Goal: Information Seeking & Learning: Find contact information

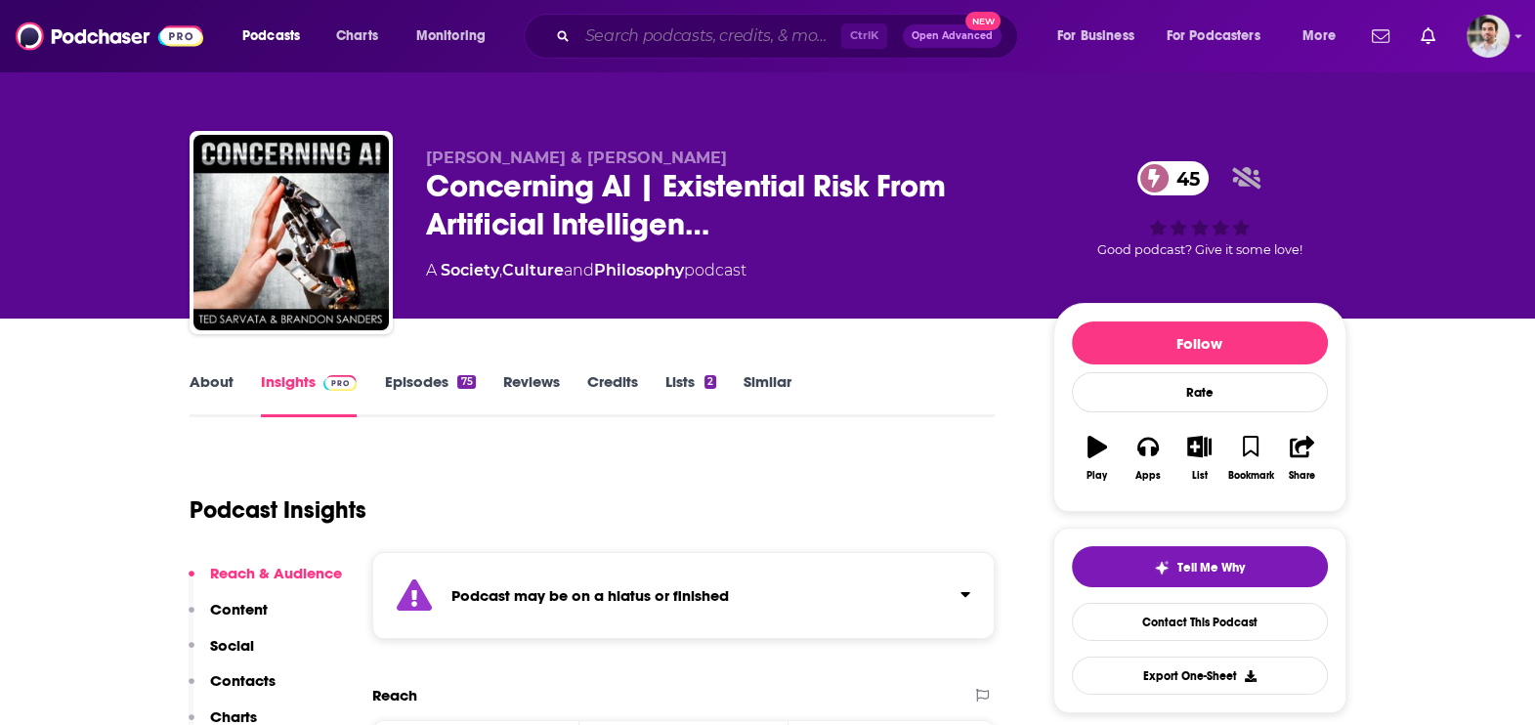
click at [629, 23] on input "Search podcasts, credits, & more..." at bounding box center [710, 36] width 264 height 31
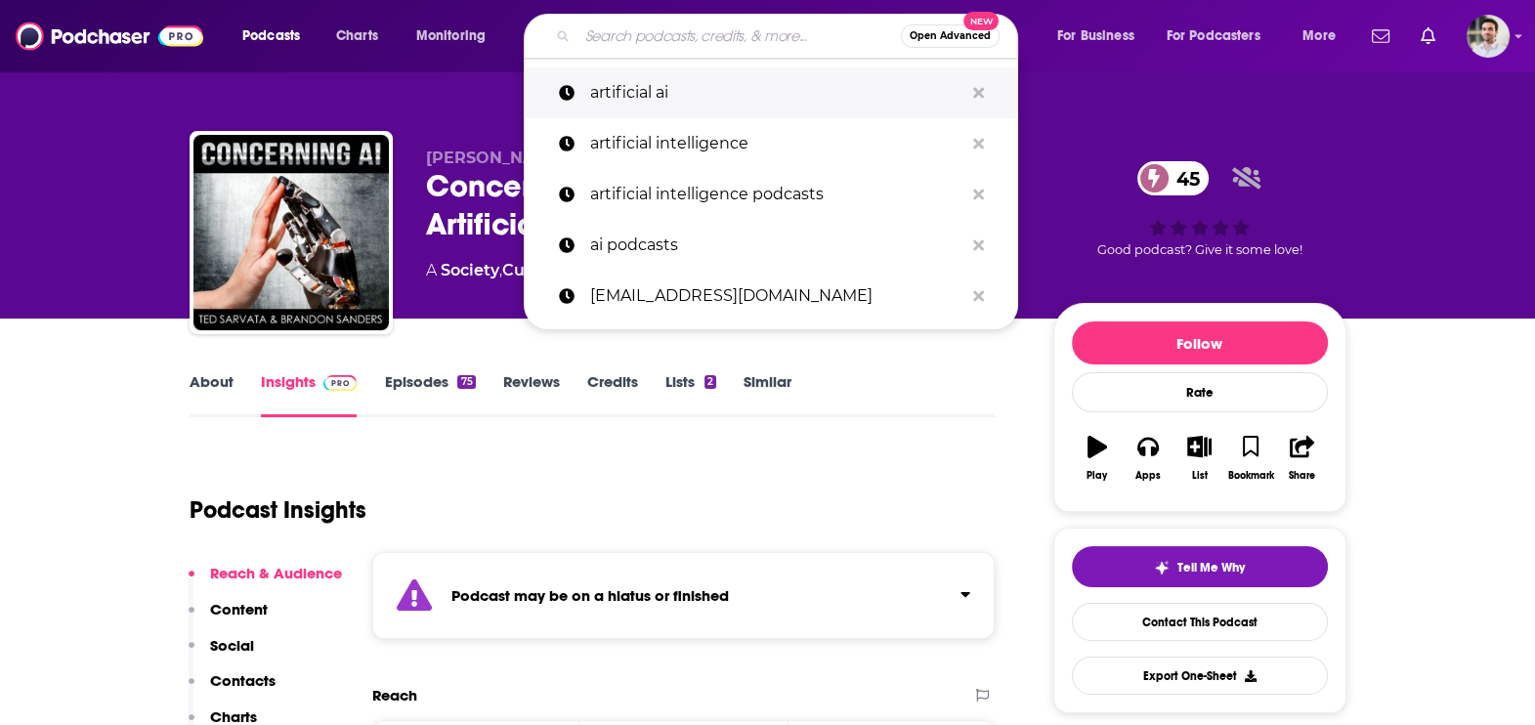
click at [640, 98] on p "artificial ai" at bounding box center [776, 92] width 373 height 51
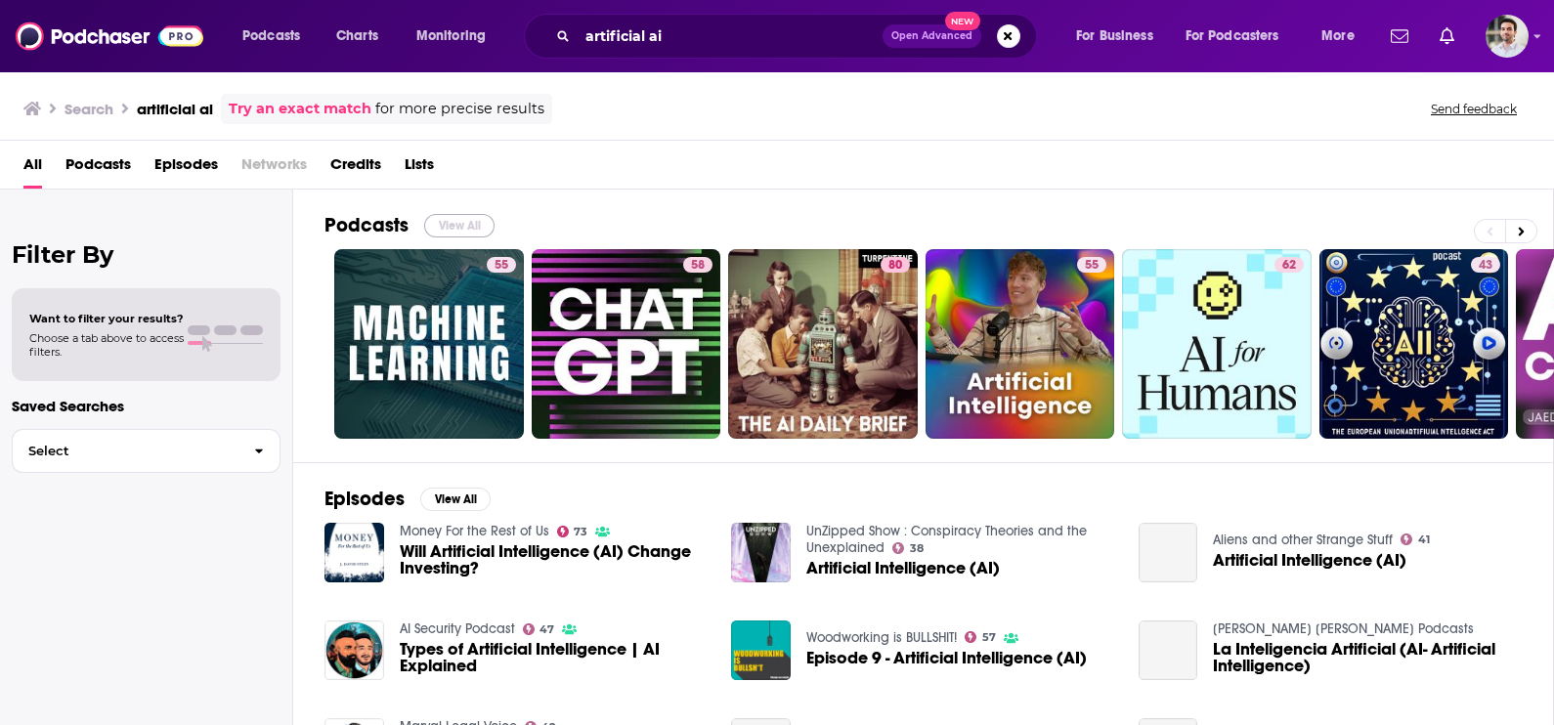
click at [477, 224] on button "View All" at bounding box center [459, 225] width 70 height 23
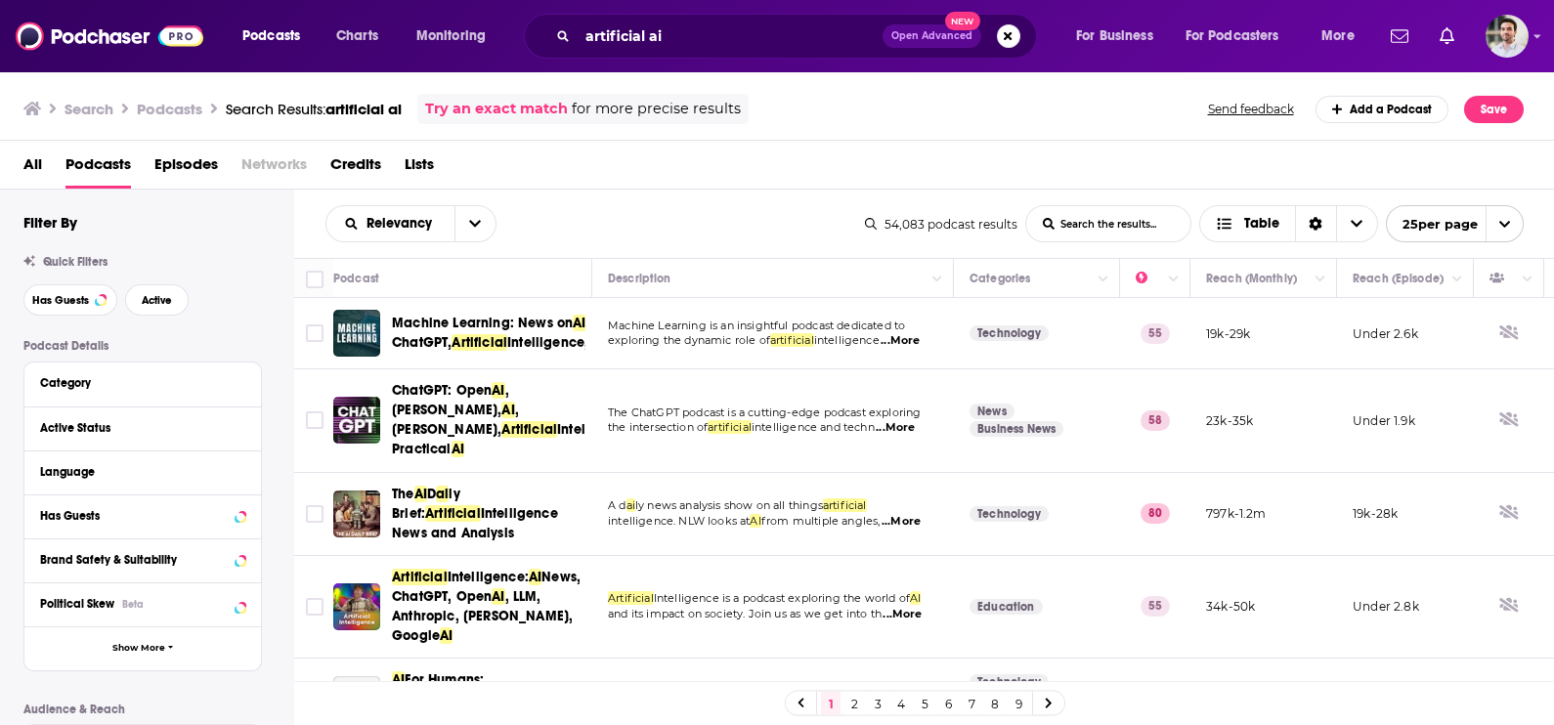
click at [879, 712] on link "3" at bounding box center [878, 703] width 20 height 23
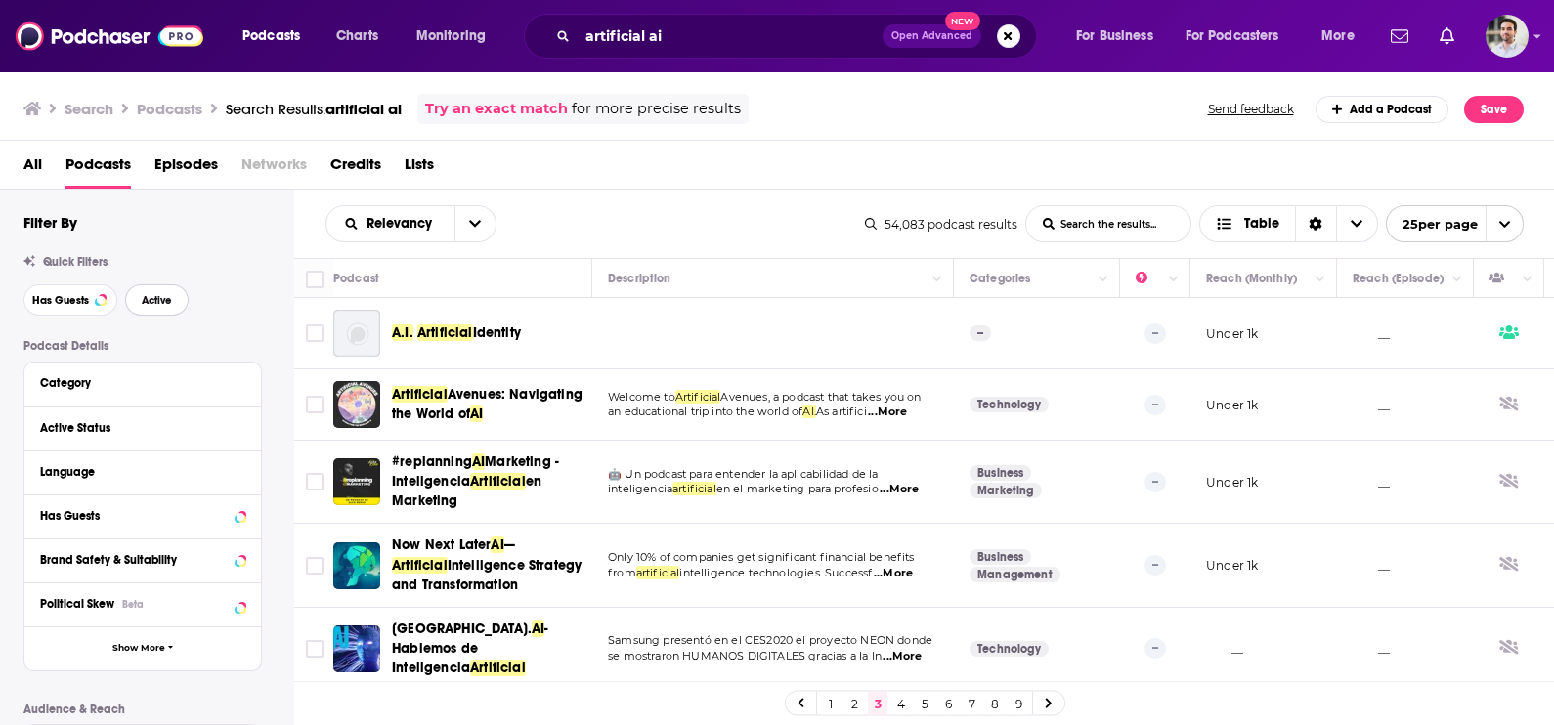
click at [157, 306] on span "Active" at bounding box center [157, 300] width 30 height 11
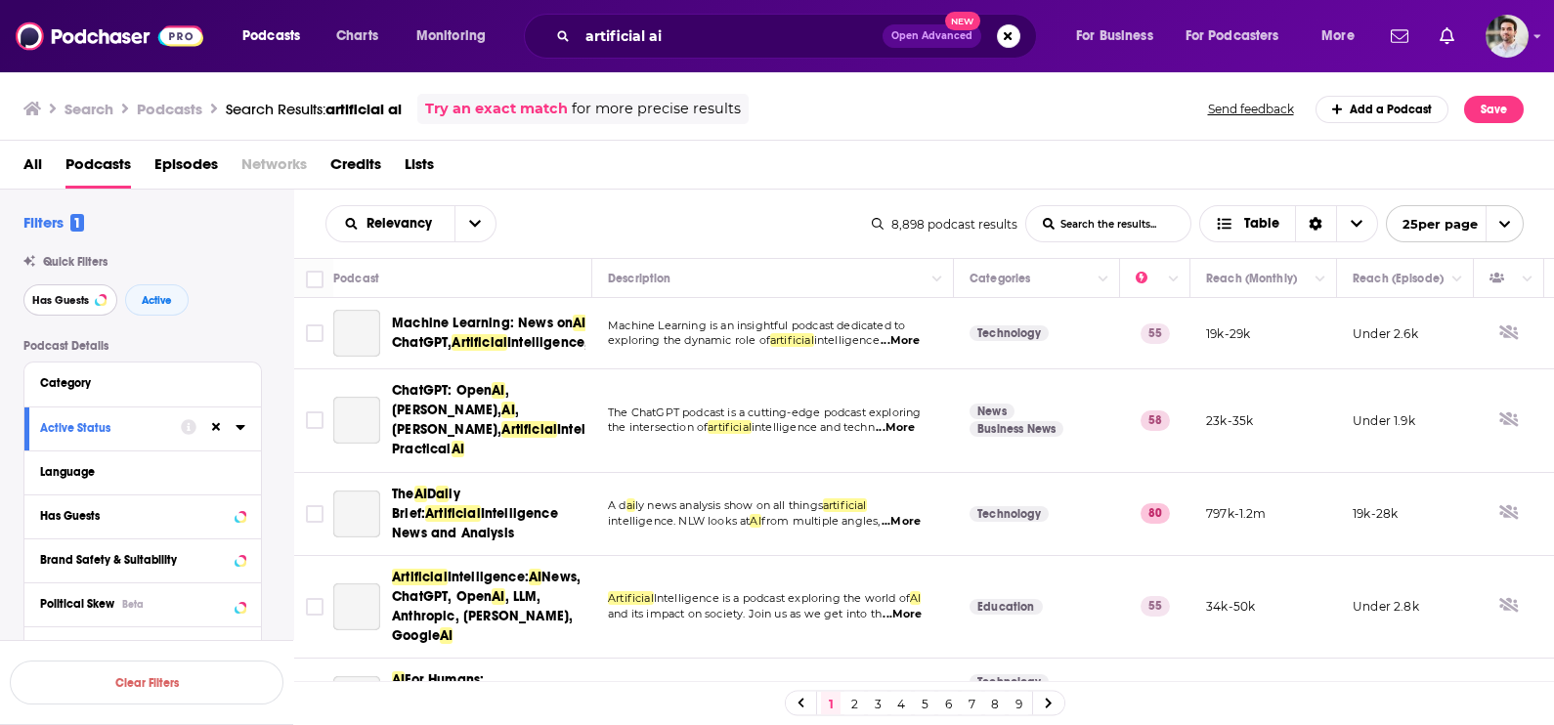
click at [54, 308] on button "Has Guests" at bounding box center [70, 299] width 94 height 31
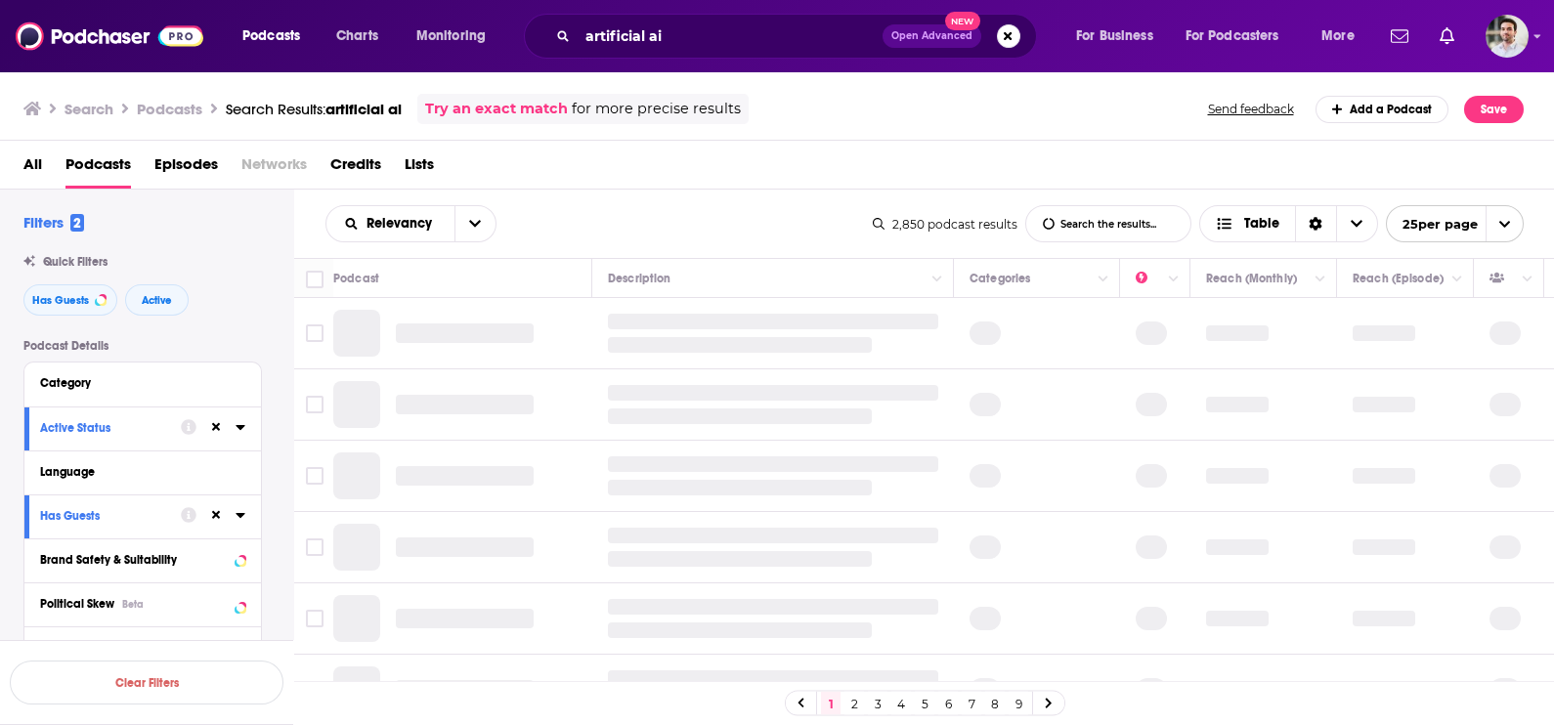
click at [880, 706] on link "3" at bounding box center [878, 703] width 20 height 23
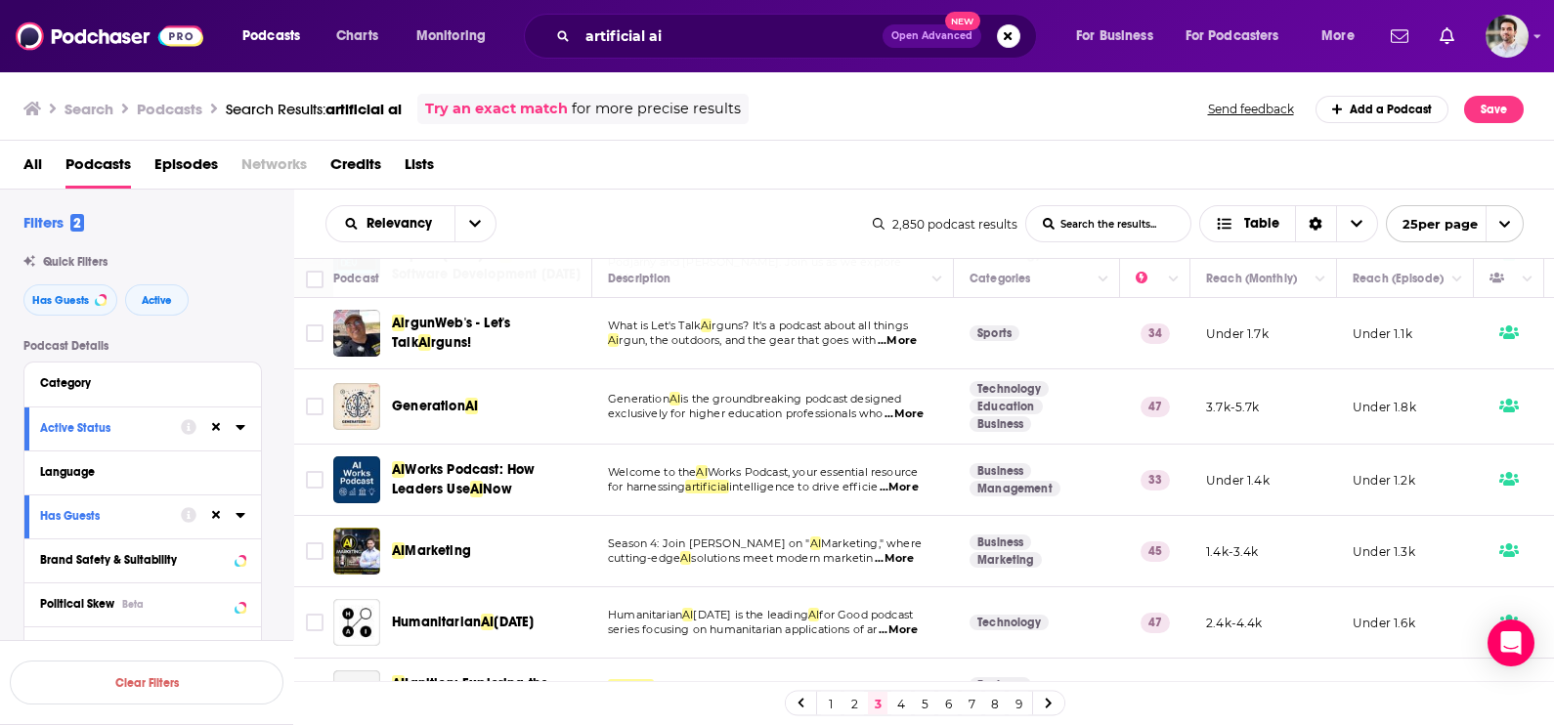
scroll to position [250, 0]
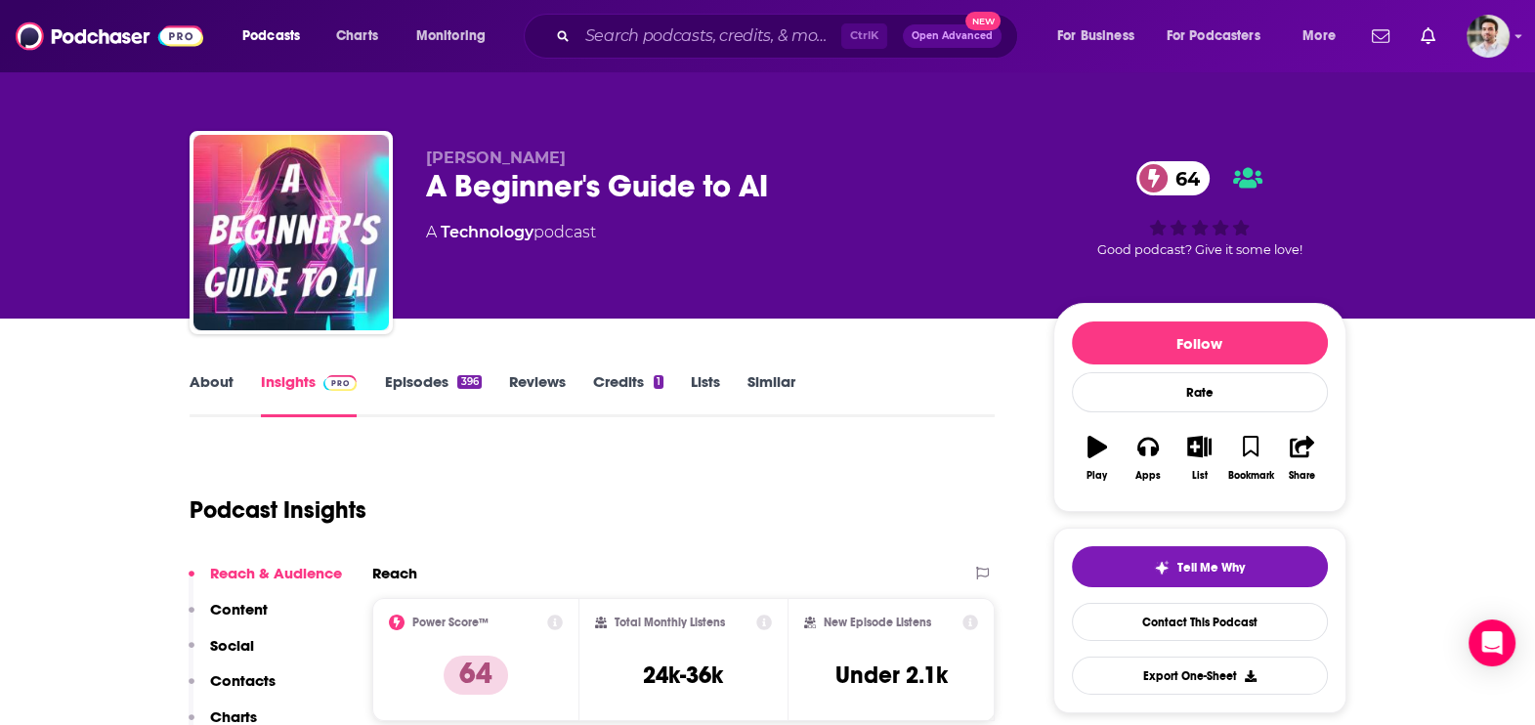
click at [581, 139] on div "Dietmar Fischer A Beginner's Guide to AI 64 A Technology podcast 64 Good podcas…" at bounding box center [768, 236] width 1157 height 211
drag, startPoint x: 501, startPoint y: 157, endPoint x: 427, endPoint y: 154, distance: 74.3
click at [427, 154] on p "Dietmar Fischer" at bounding box center [724, 158] width 596 height 19
copy span "Dietmar Fischer"
click at [264, 674] on p "Contacts" at bounding box center [242, 680] width 65 height 19
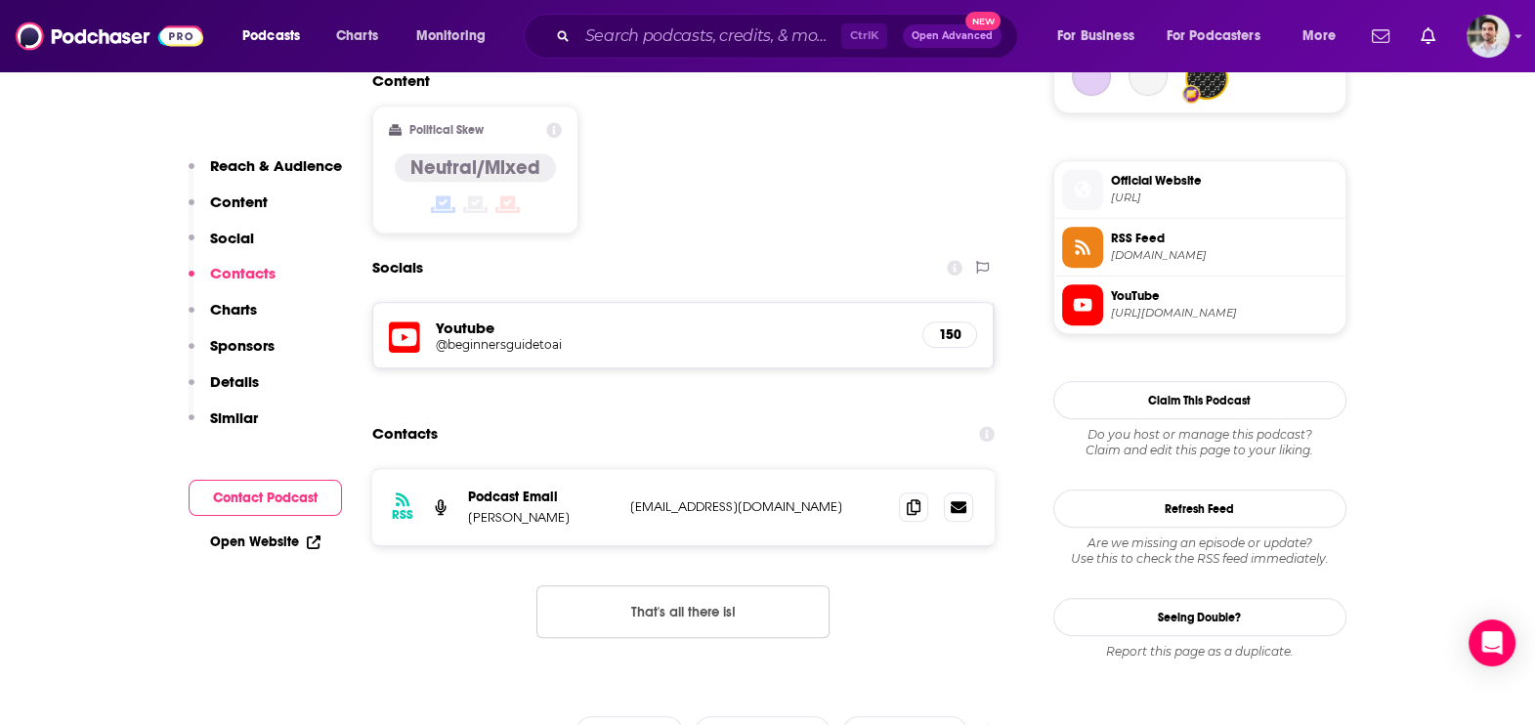
scroll to position [1563, 0]
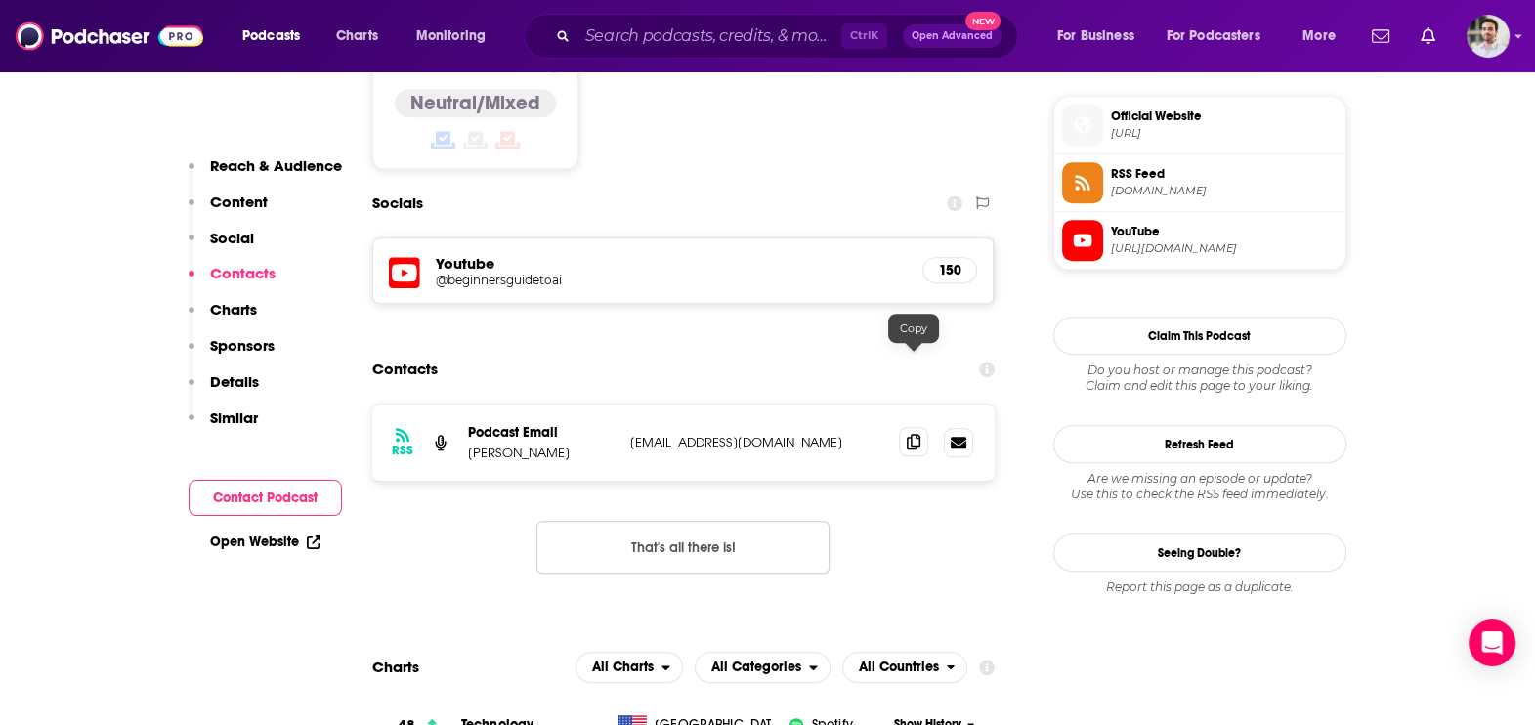
click at [918, 434] on icon at bounding box center [914, 442] width 14 height 16
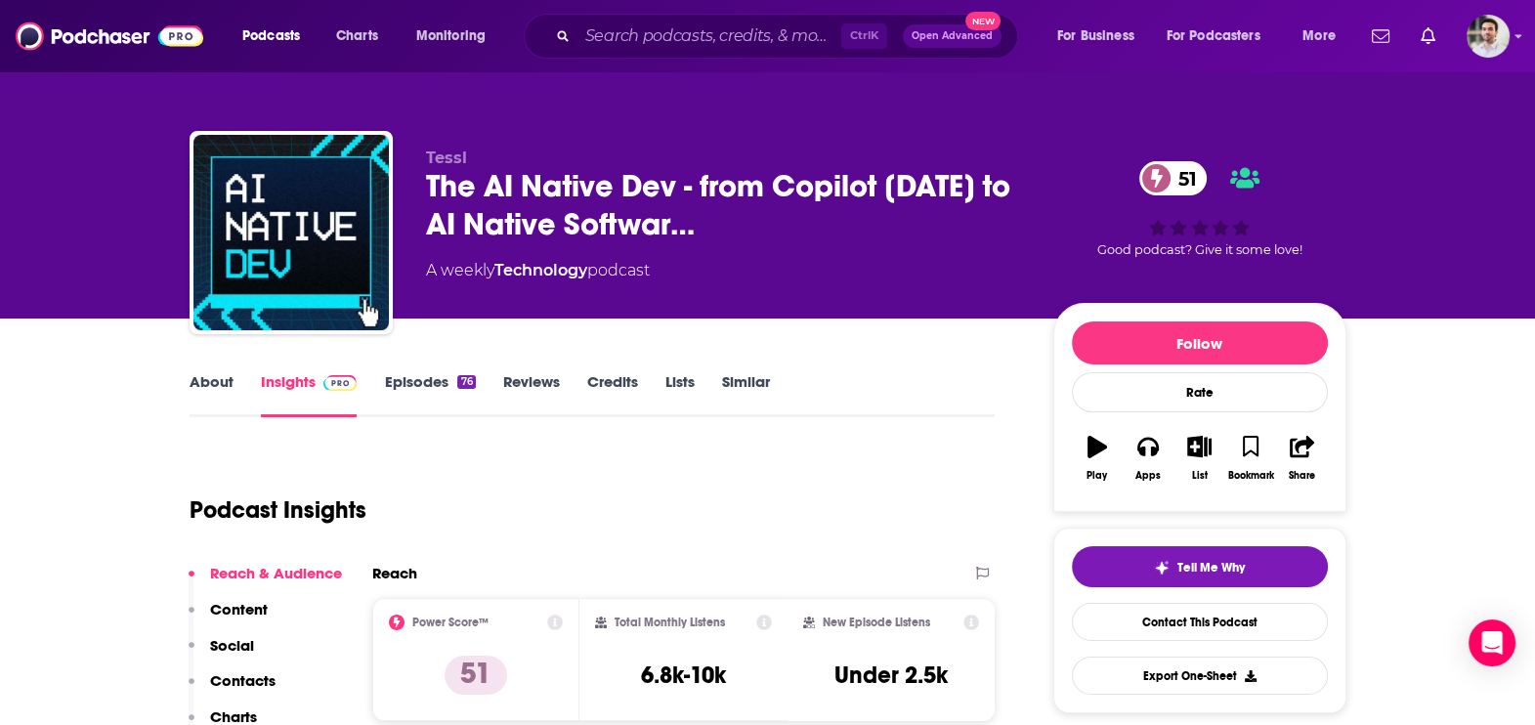
click at [261, 678] on p "Contacts" at bounding box center [242, 680] width 65 height 19
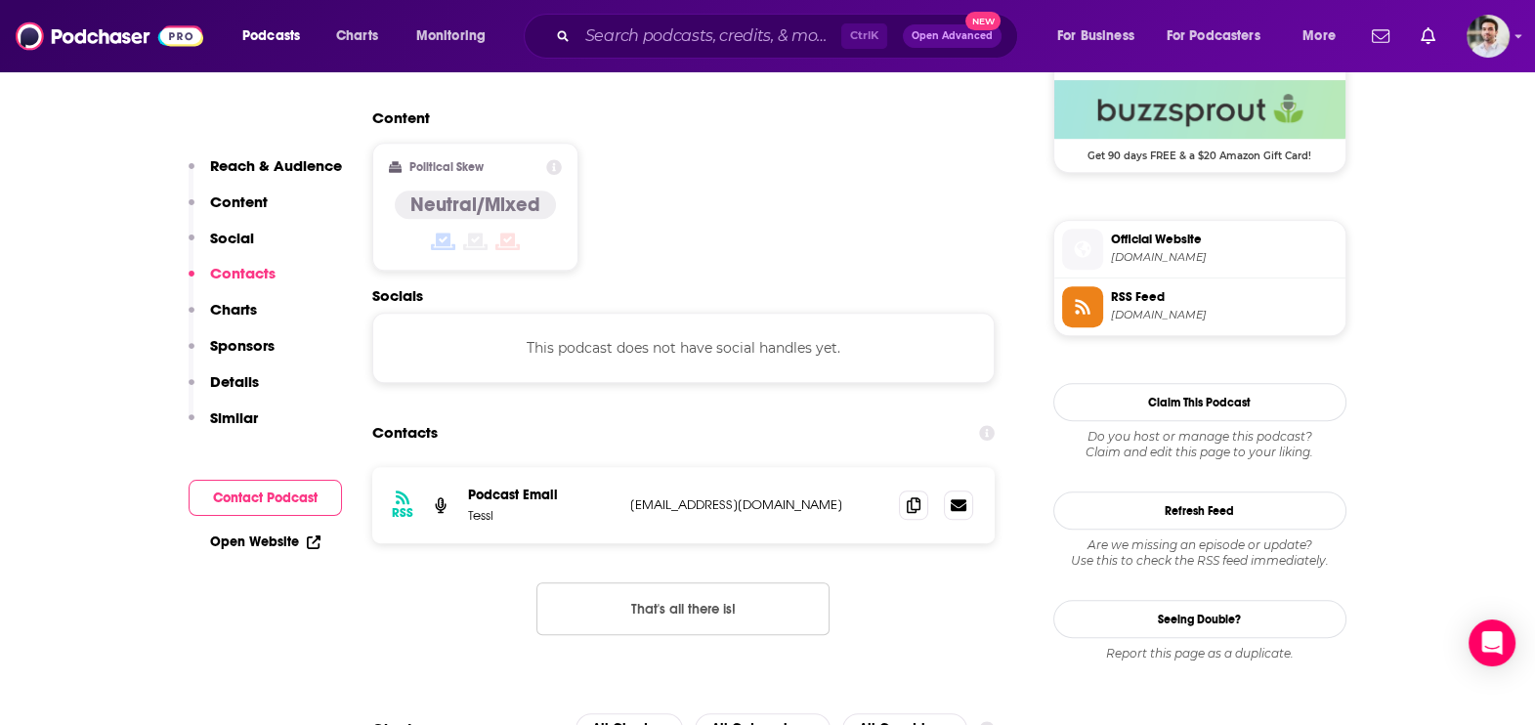
scroll to position [1524, 0]
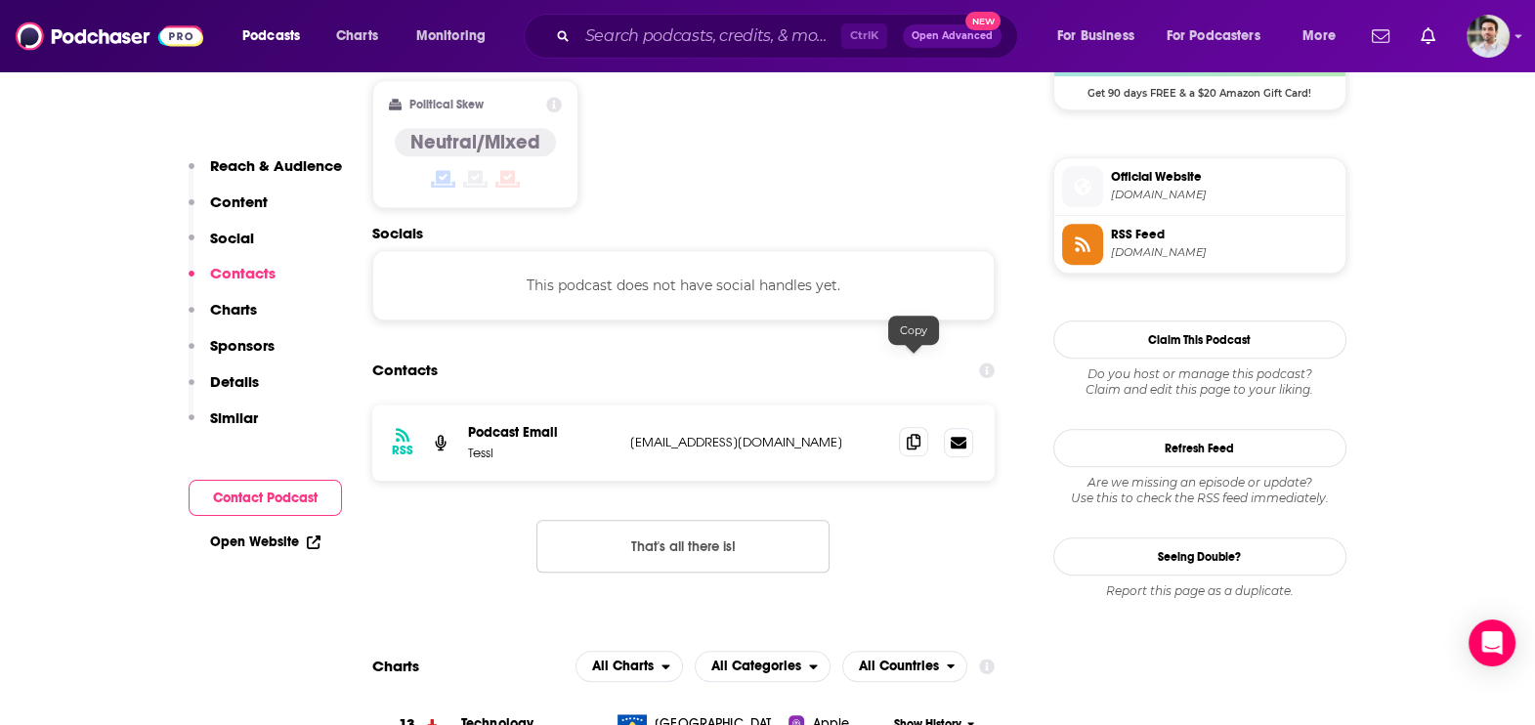
click at [905, 427] on span at bounding box center [913, 441] width 29 height 29
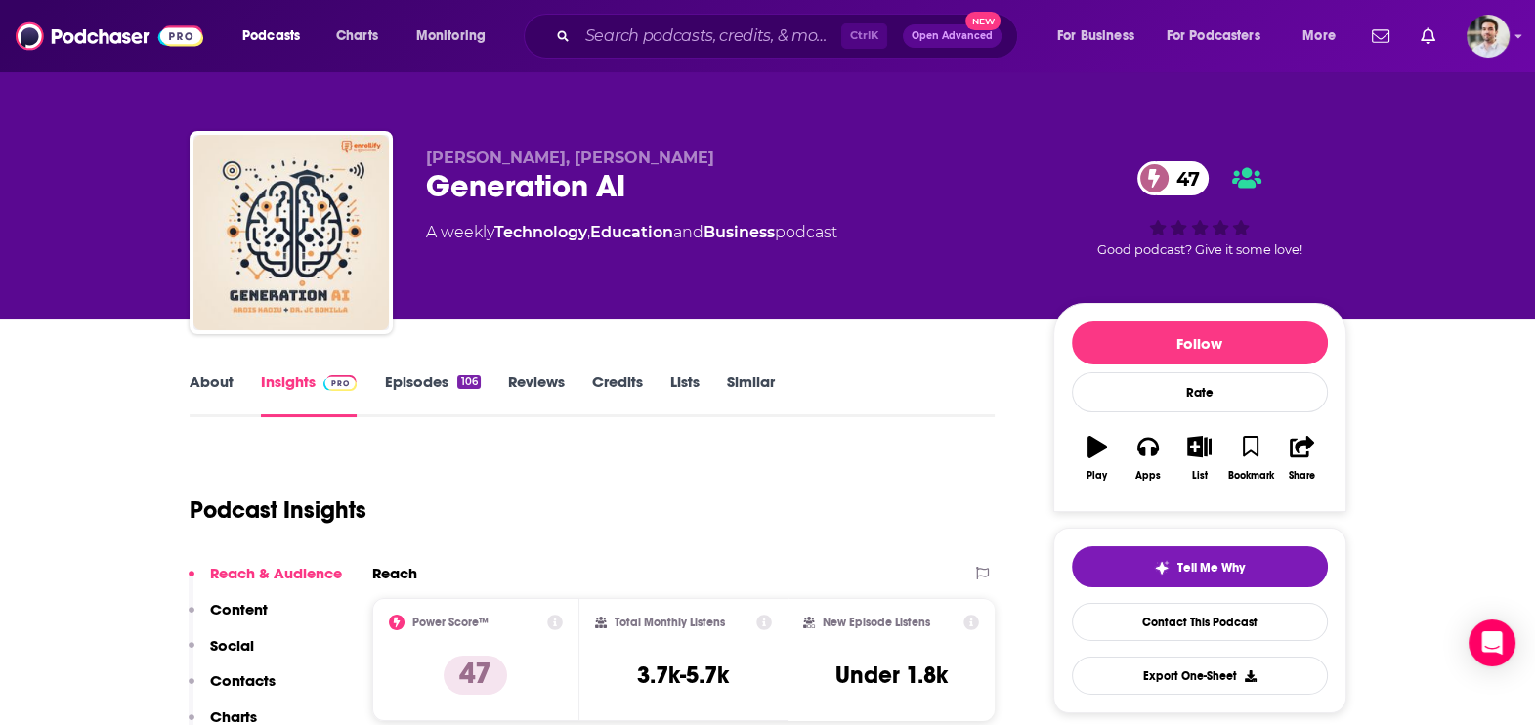
click at [247, 683] on p "Contacts" at bounding box center [242, 680] width 65 height 19
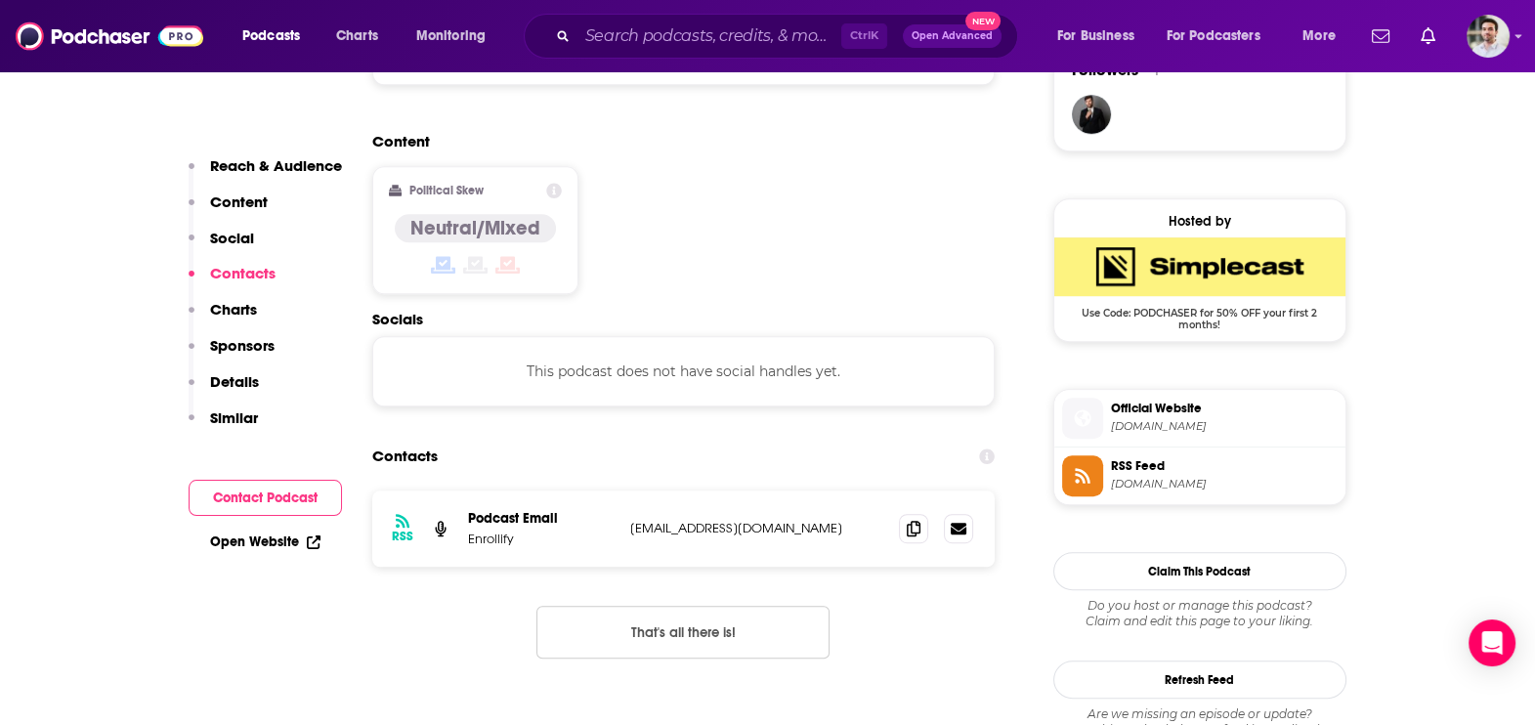
scroll to position [1547, 0]
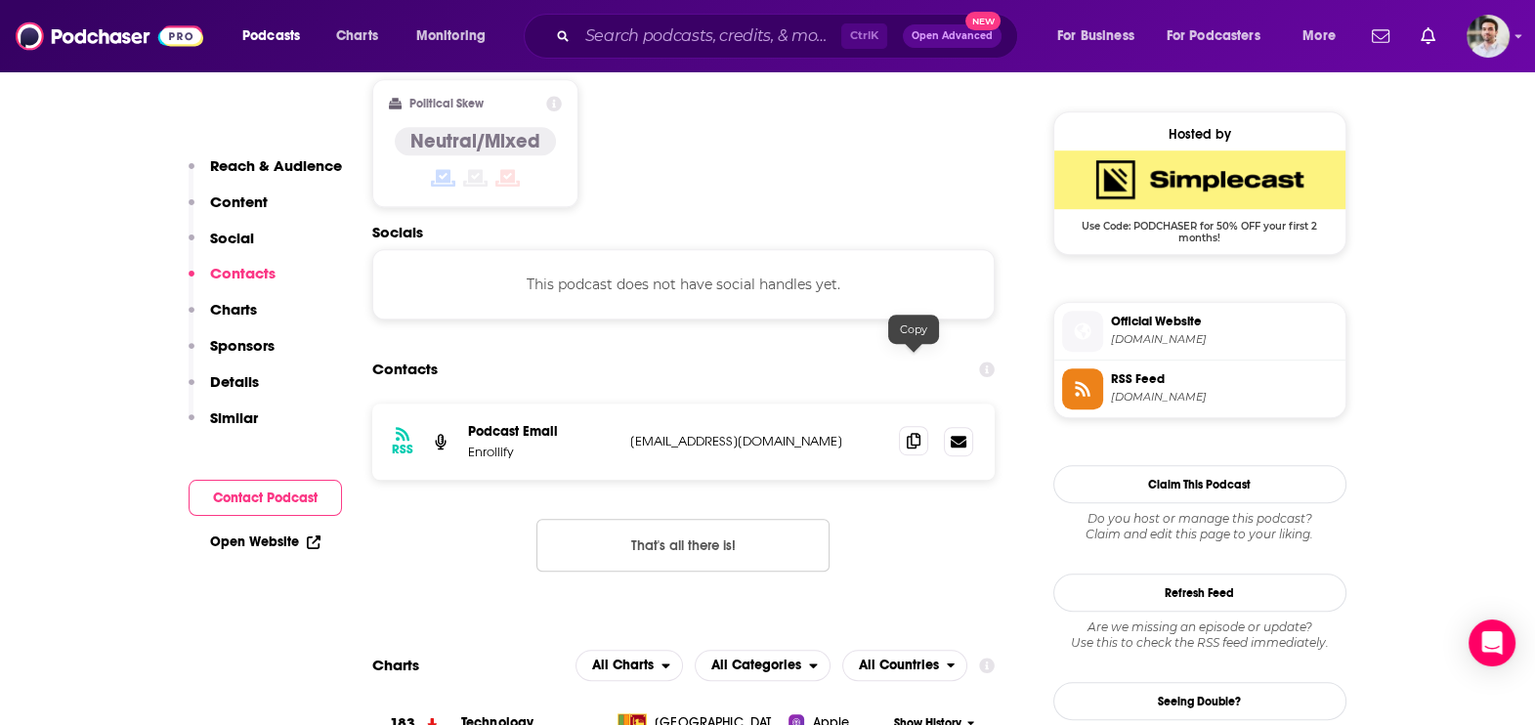
click at [919, 433] on icon at bounding box center [914, 441] width 14 height 16
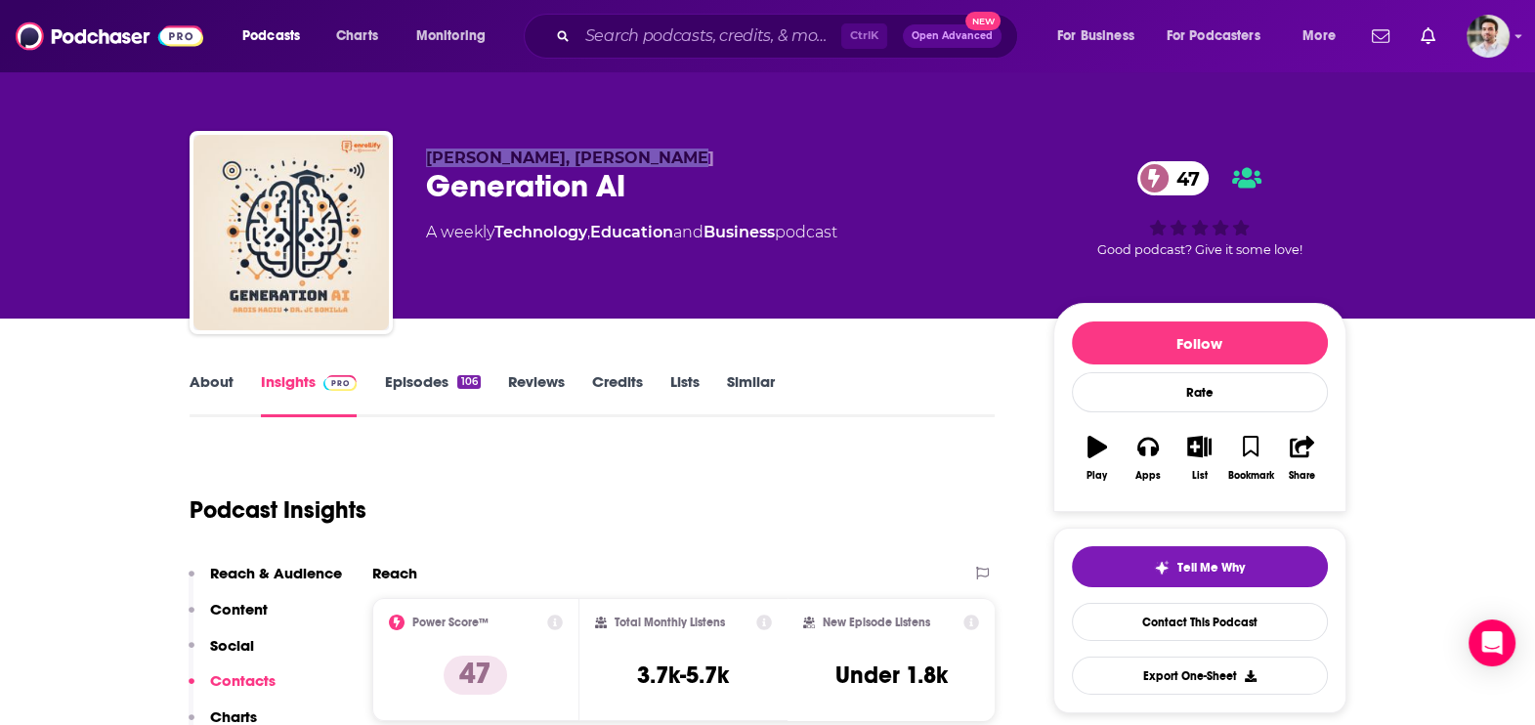
drag, startPoint x: 483, startPoint y: 137, endPoint x: 426, endPoint y: 149, distance: 57.9
click at [426, 149] on p "Ardis Kadiu, Dr. JC Bonilla" at bounding box center [724, 158] width 596 height 19
copy span "Ardis Kadiu, Dr. JC Bonilla"
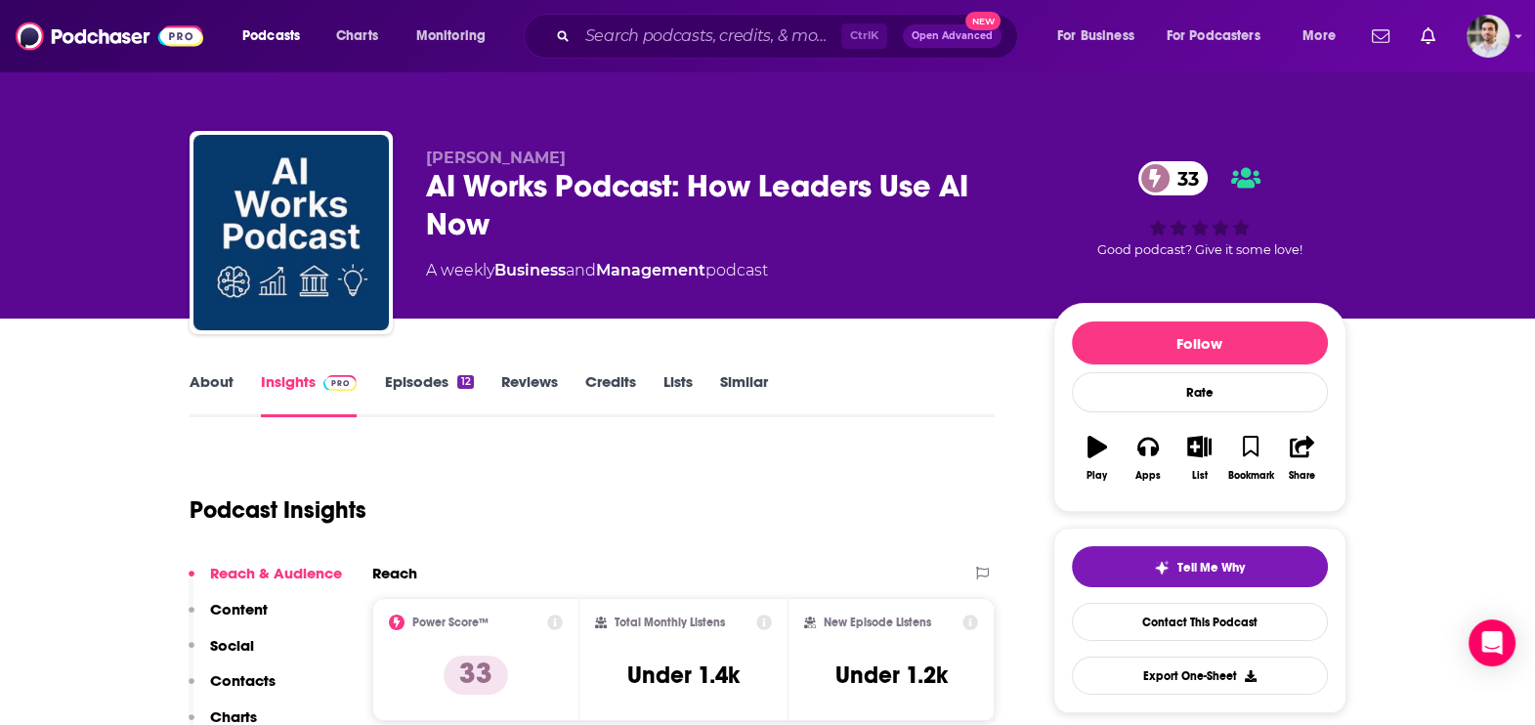
click at [248, 675] on p "Contacts" at bounding box center [242, 680] width 65 height 19
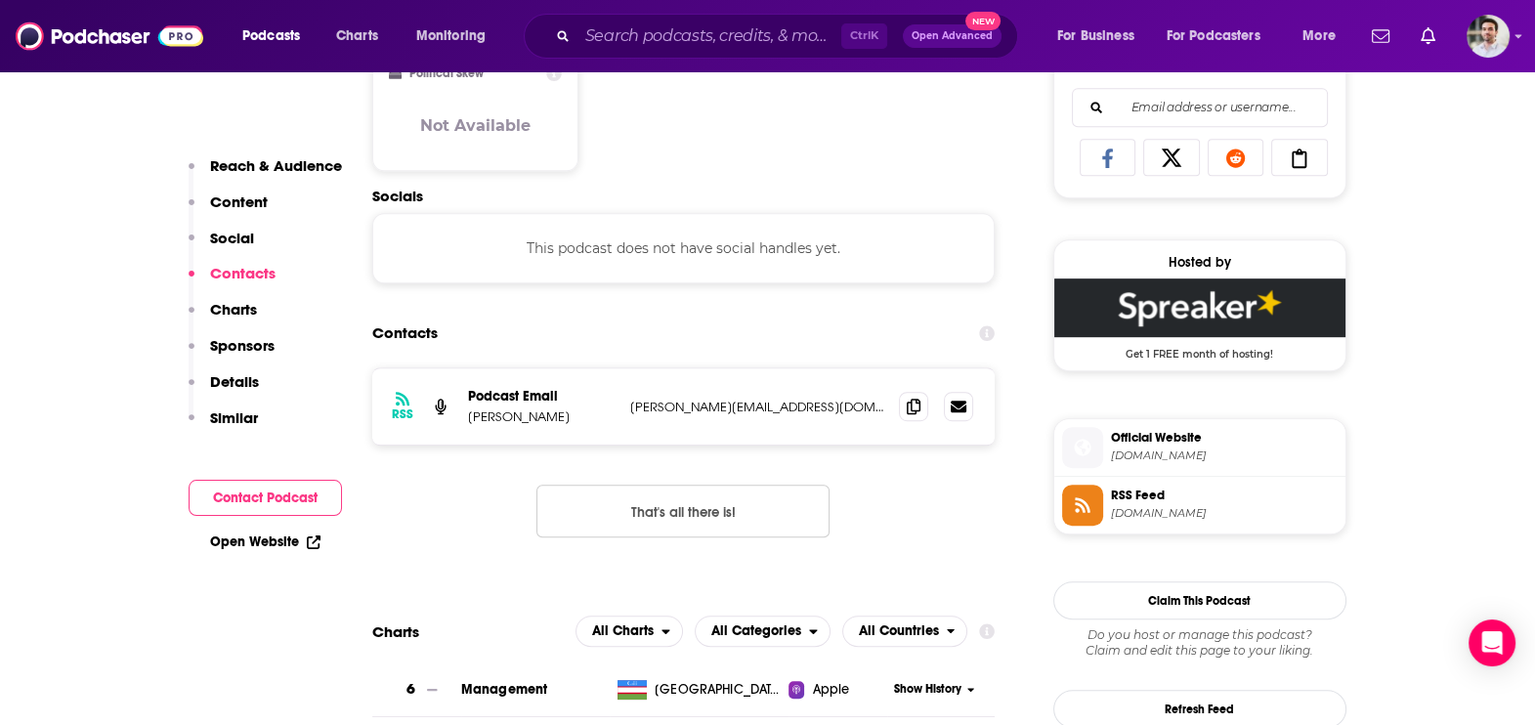
scroll to position [1304, 0]
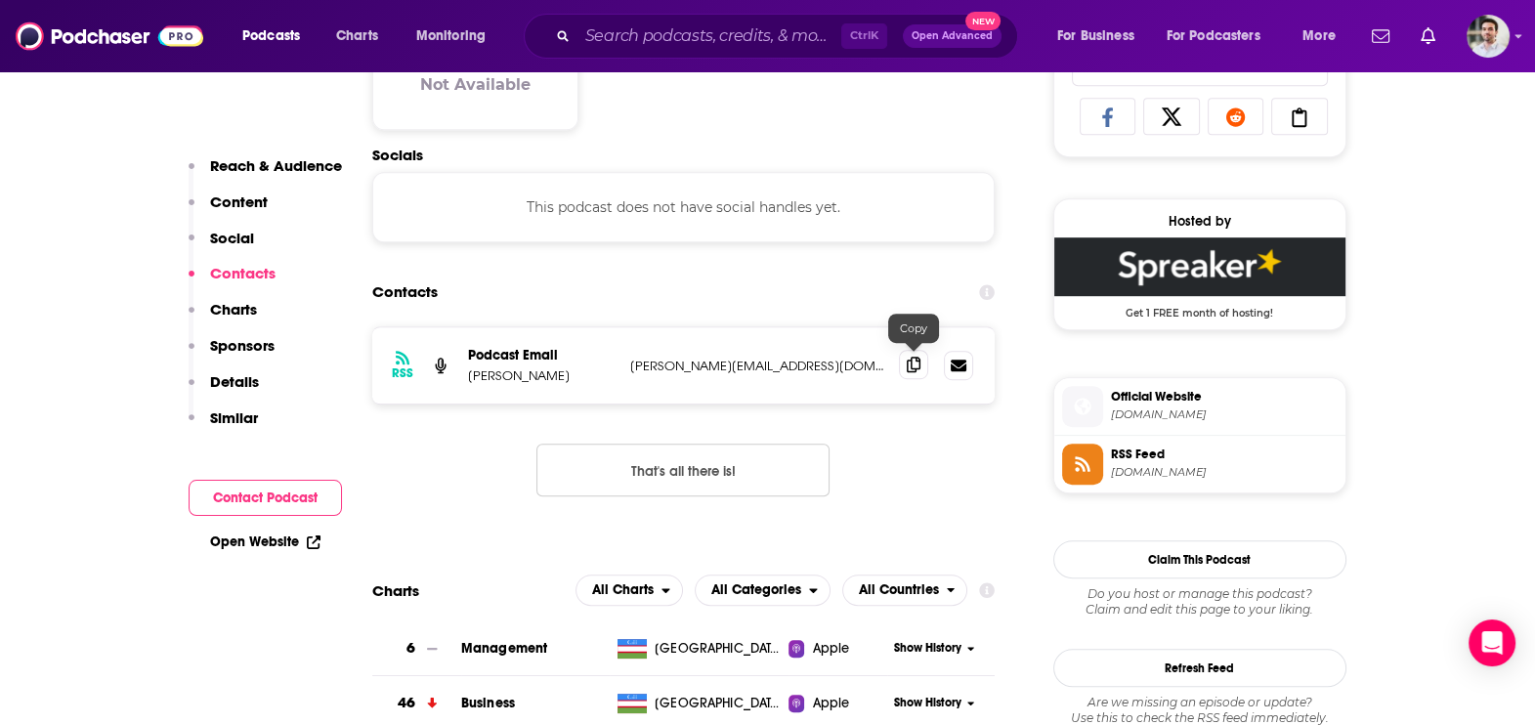
click at [915, 366] on icon at bounding box center [914, 365] width 14 height 16
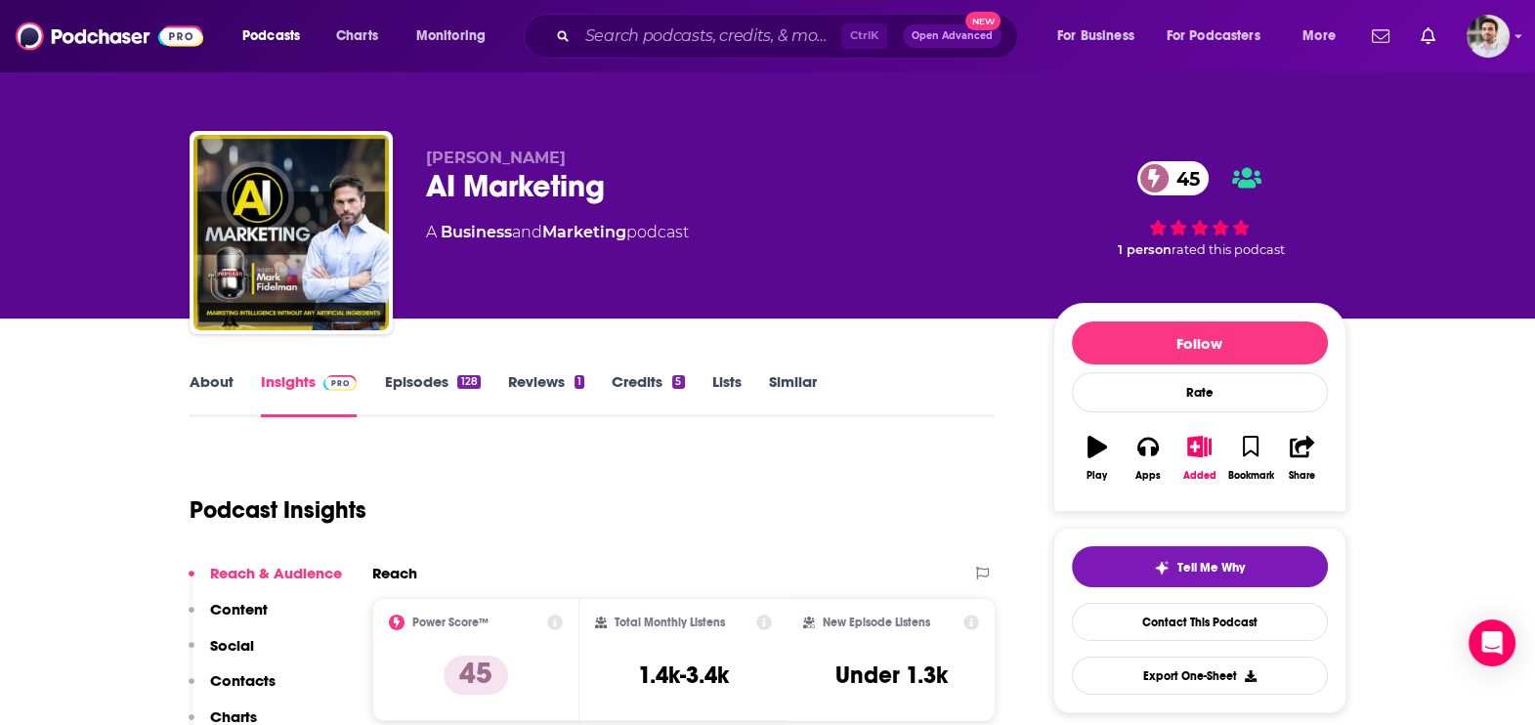
click at [261, 674] on p "Contacts" at bounding box center [242, 680] width 65 height 19
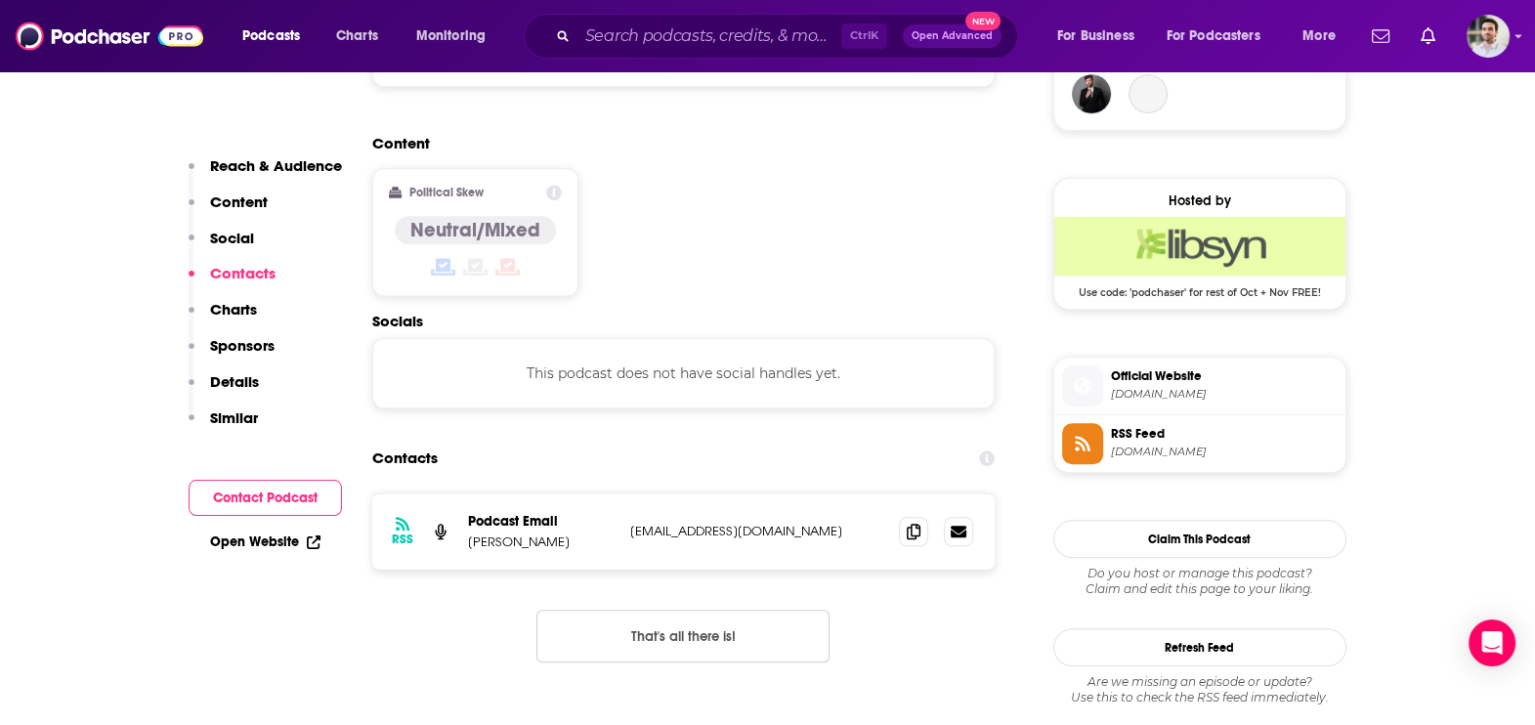
scroll to position [1568, 0]
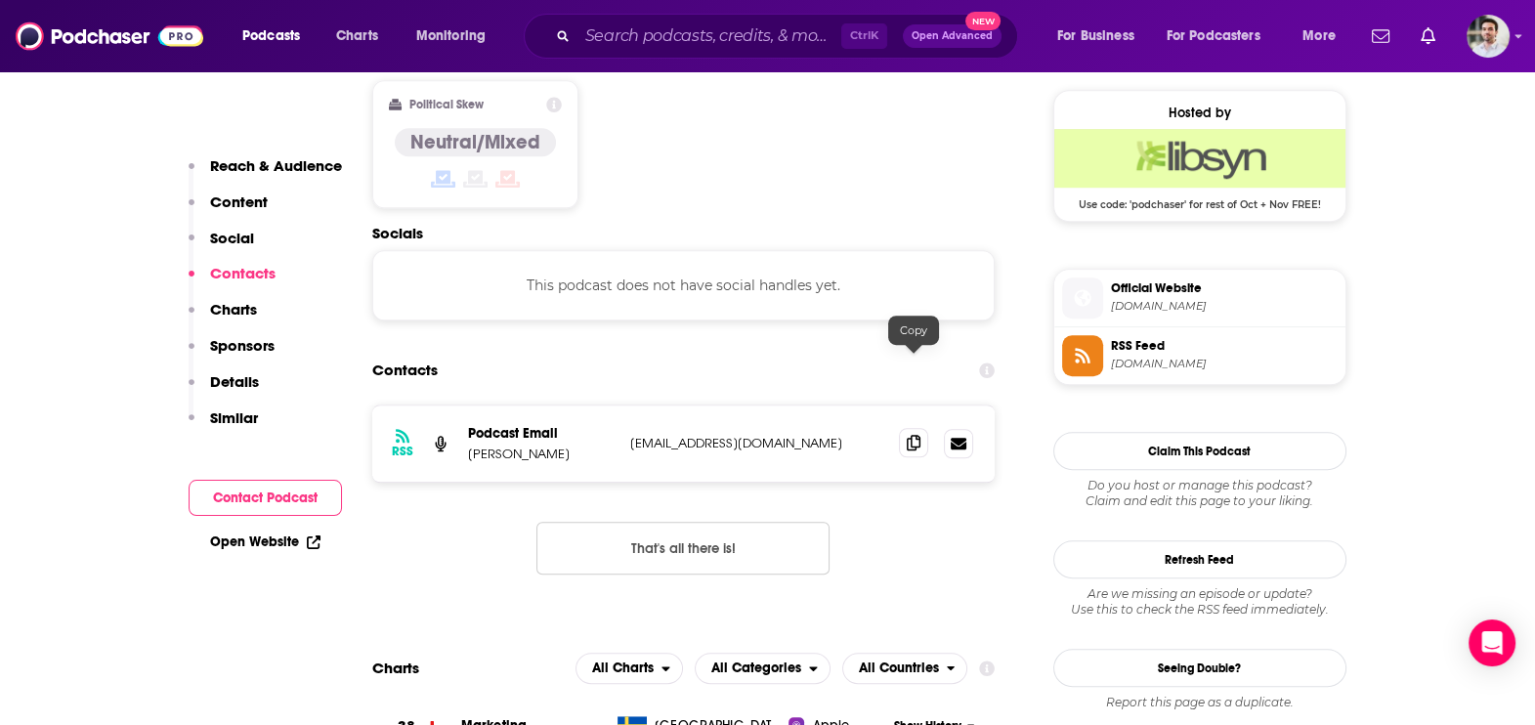
click at [918, 435] on icon at bounding box center [914, 443] width 14 height 16
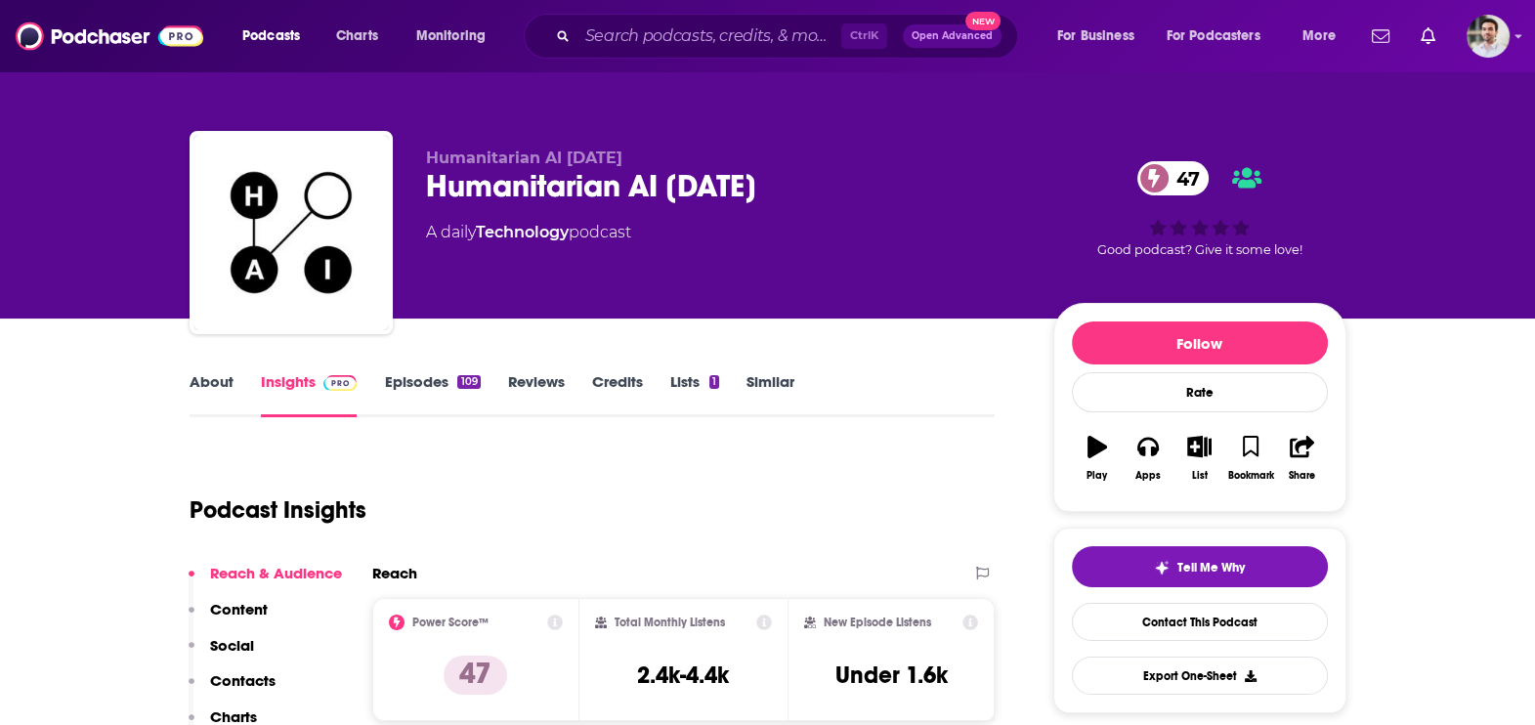
click at [262, 677] on p "Contacts" at bounding box center [242, 680] width 65 height 19
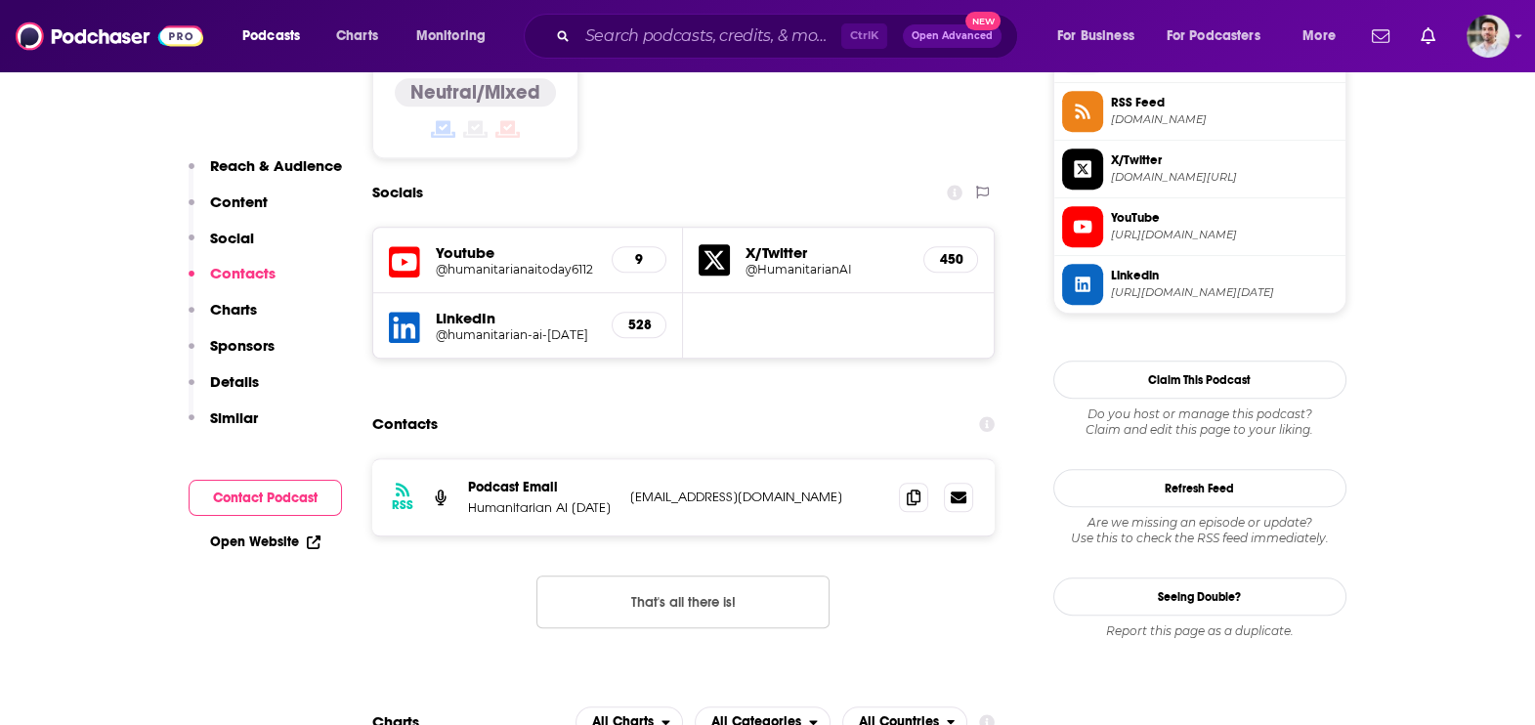
scroll to position [1651, 0]
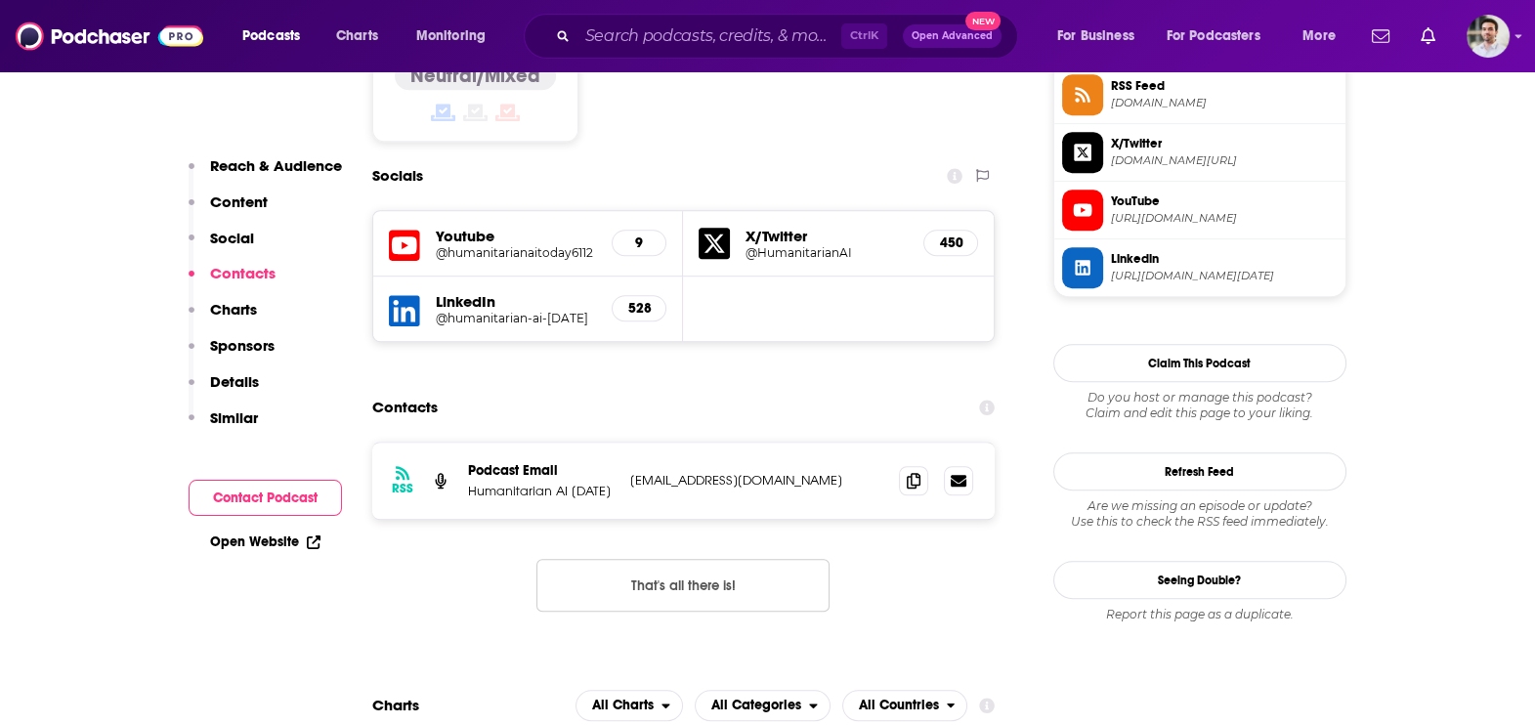
click at [896, 443] on div "RSS Podcast Email Humanitarian AI [DATE] [EMAIL_ADDRESS][DOMAIN_NAME] [EMAIL_AD…" at bounding box center [683, 481] width 623 height 76
click at [909, 472] on icon at bounding box center [914, 480] width 14 height 16
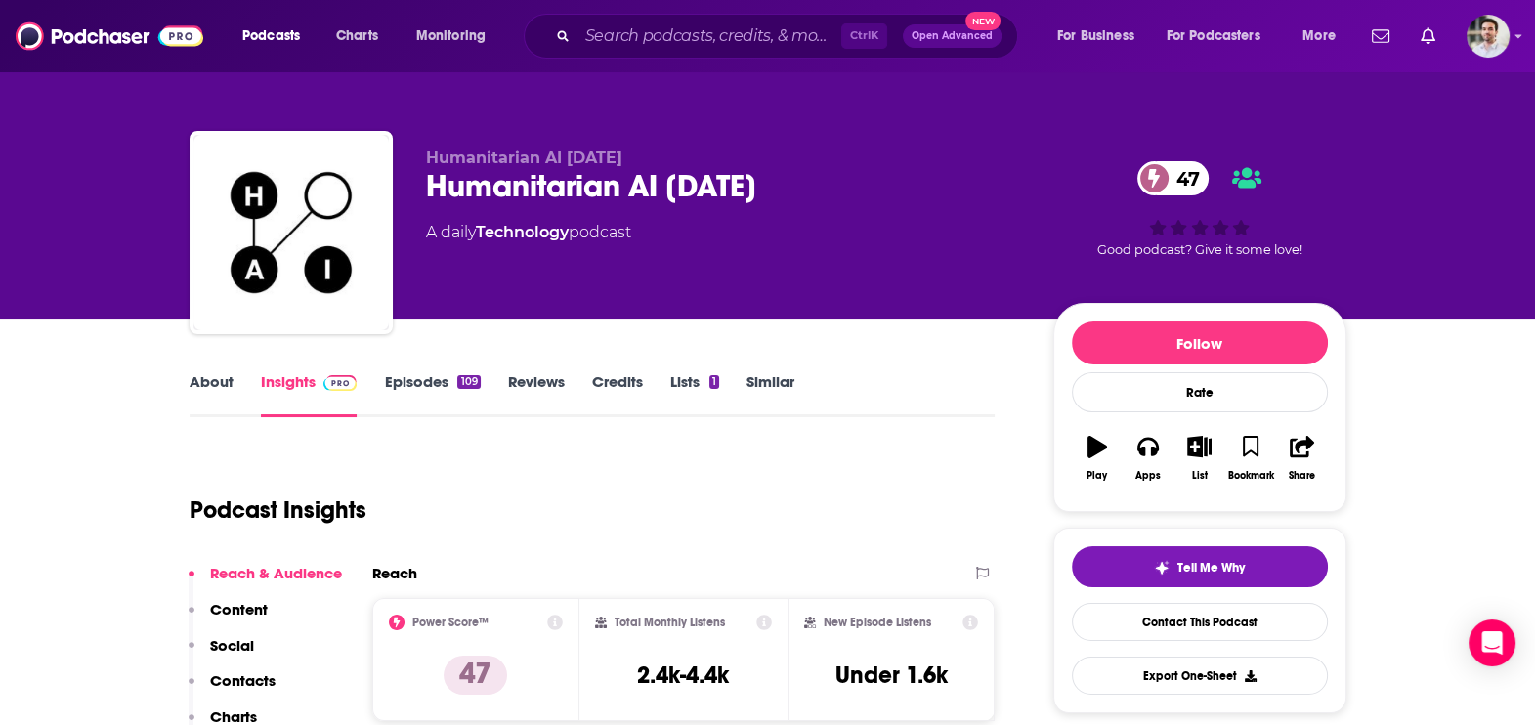
click at [223, 388] on link "About" at bounding box center [212, 394] width 44 height 45
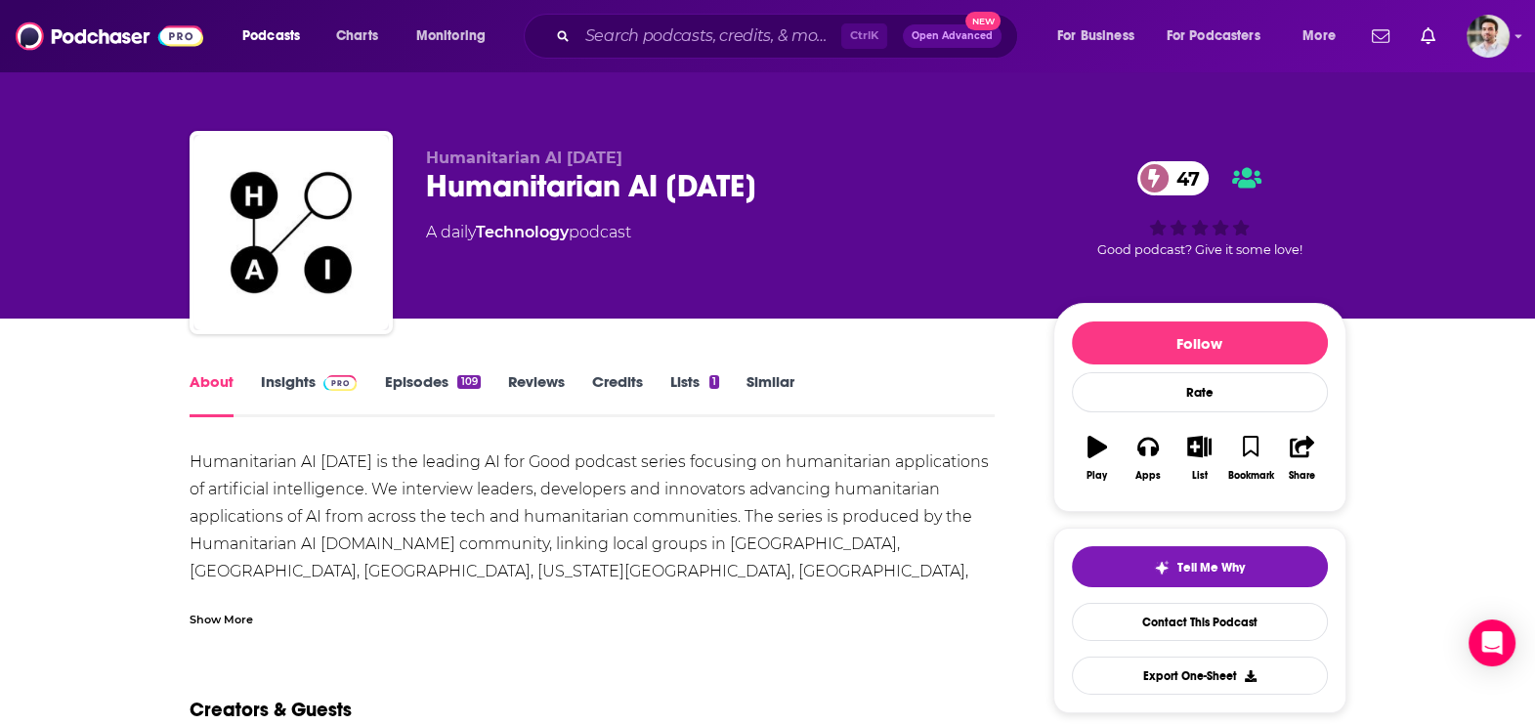
click at [235, 609] on div "Show More" at bounding box center [222, 618] width 64 height 19
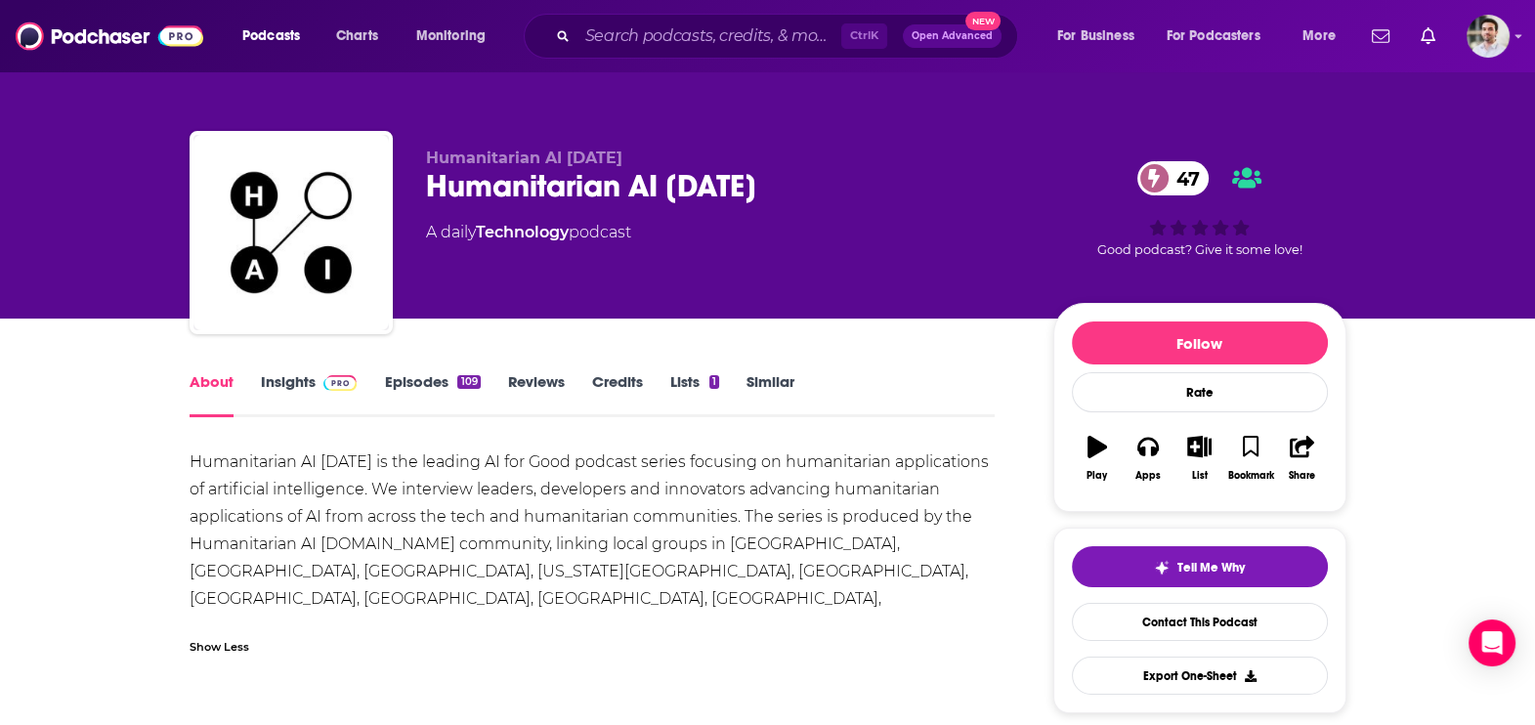
click at [320, 390] on span at bounding box center [337, 381] width 42 height 19
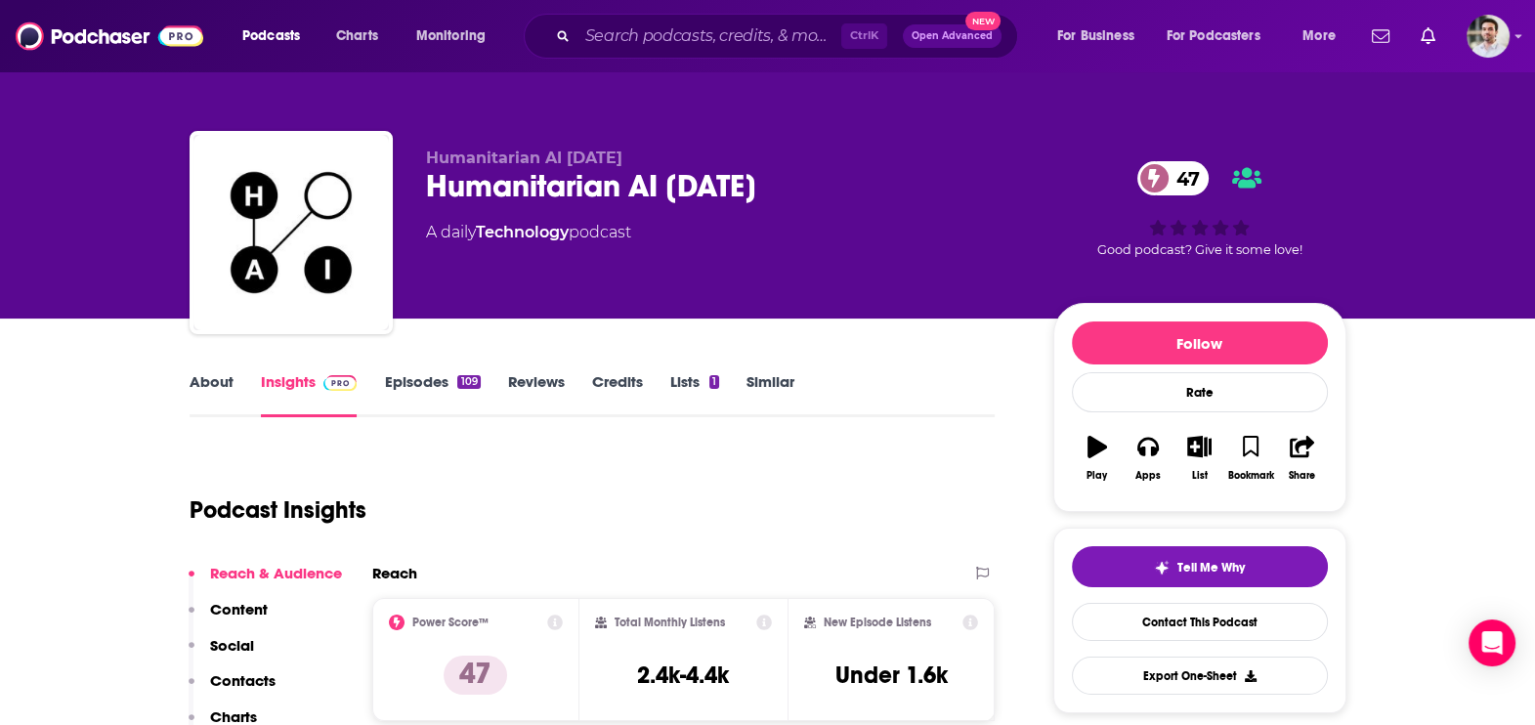
click at [430, 381] on link "Episodes 109" at bounding box center [432, 394] width 96 height 45
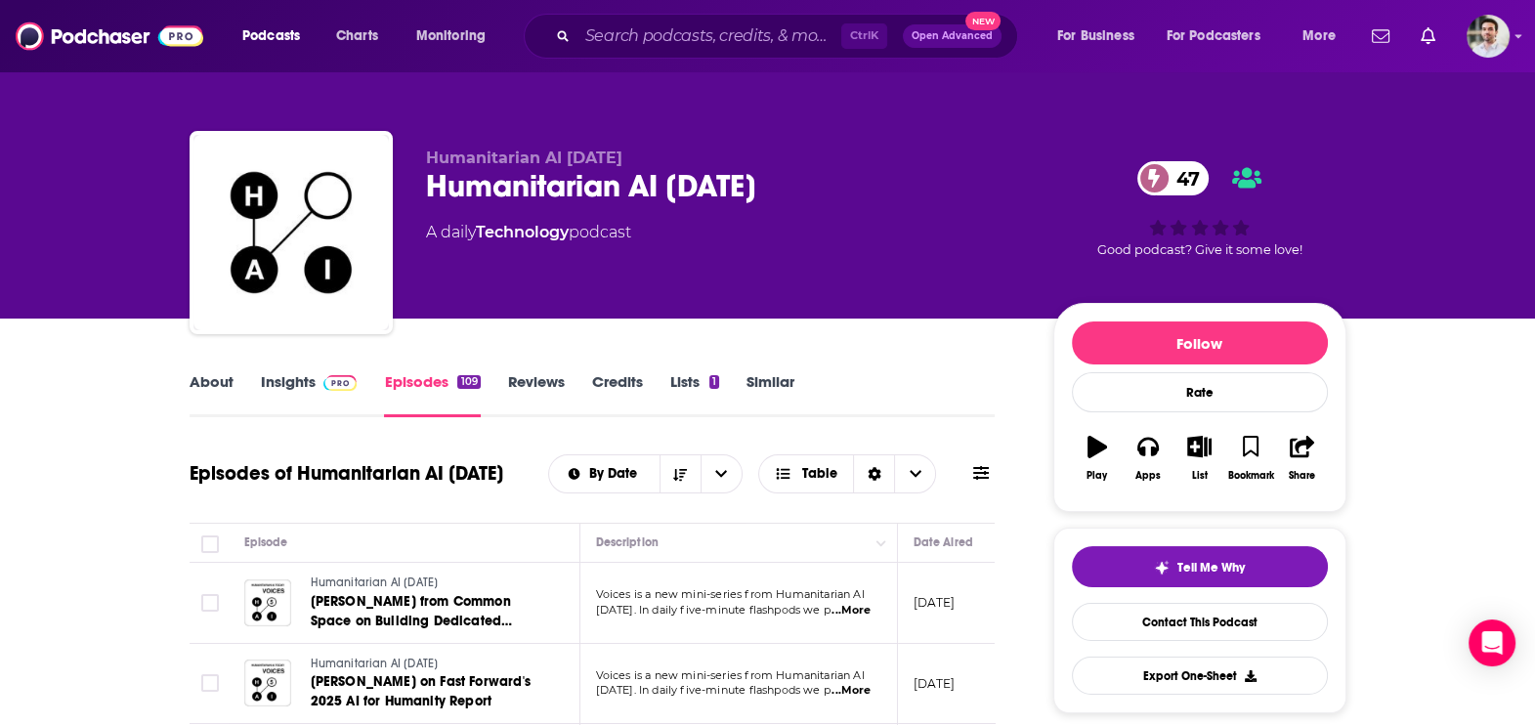
click at [852, 607] on span "...More" at bounding box center [851, 611] width 39 height 16
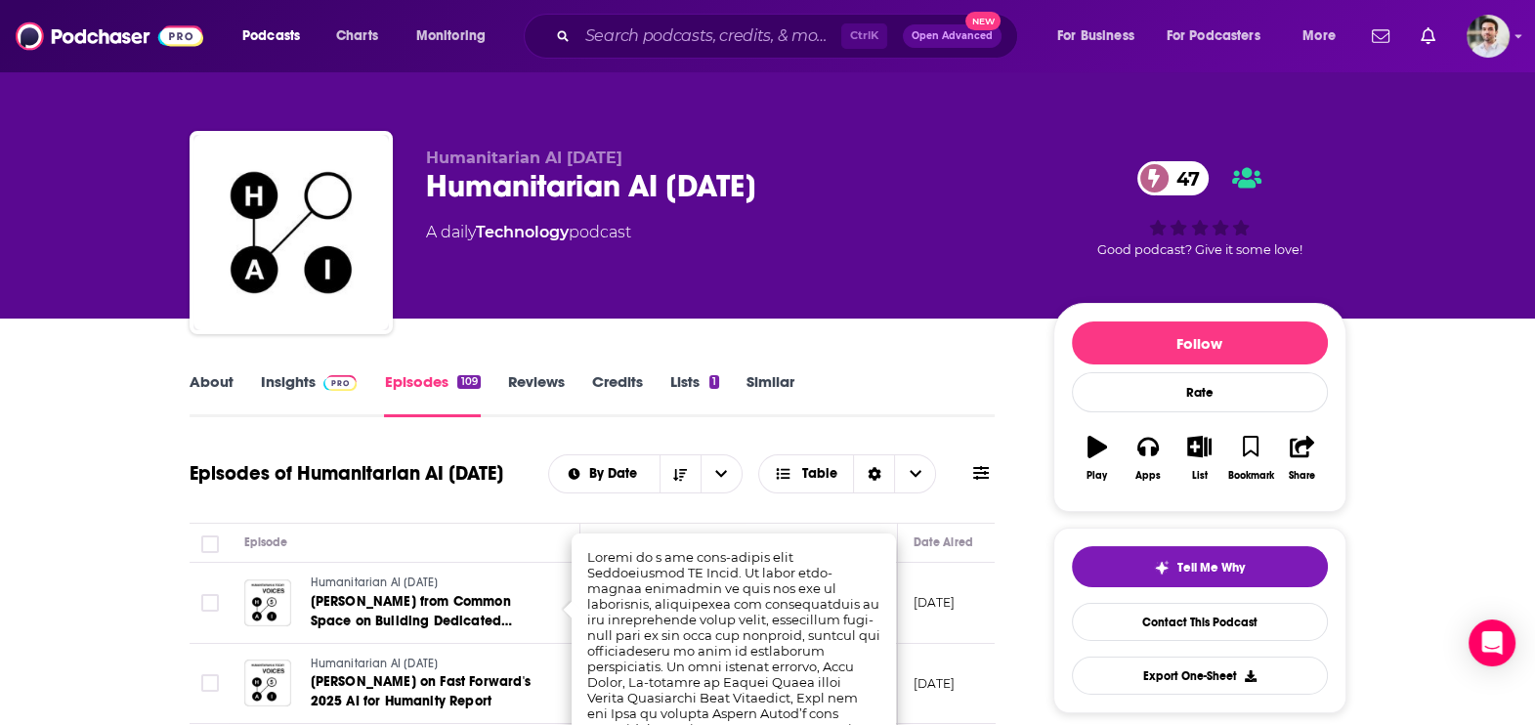
click at [529, 539] on div "Episode" at bounding box center [404, 542] width 320 height 23
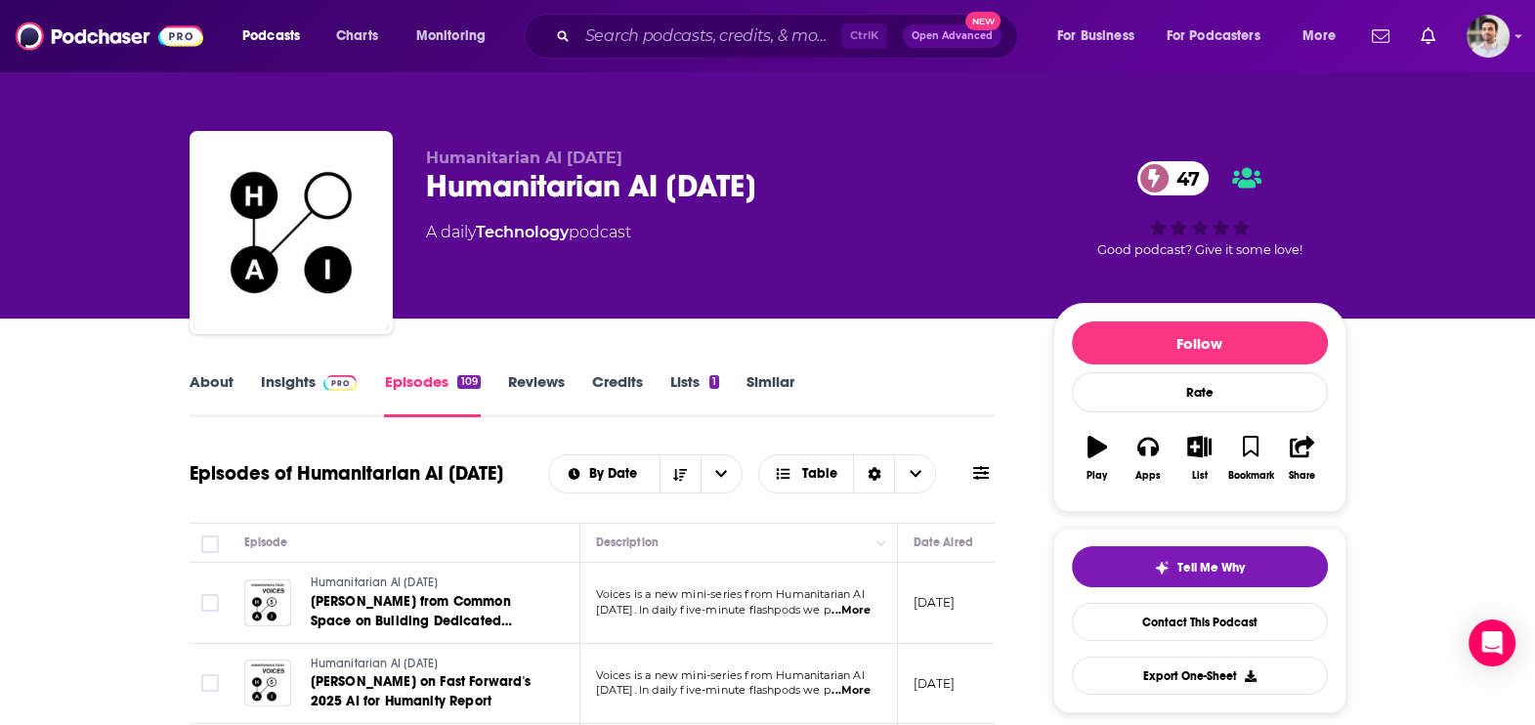
click at [265, 391] on link "Insights" at bounding box center [309, 394] width 97 height 45
